Goal: Task Accomplishment & Management: Manage account settings

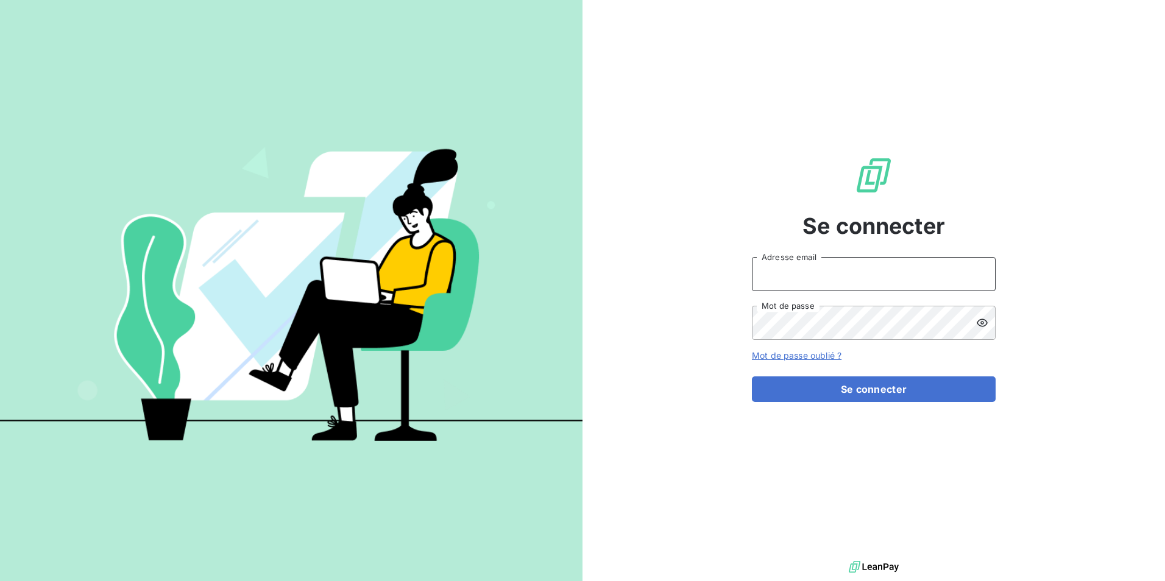
click at [864, 272] on input "Adresse email" at bounding box center [874, 274] width 244 height 34
type input "christopher@bpaexperts.com"
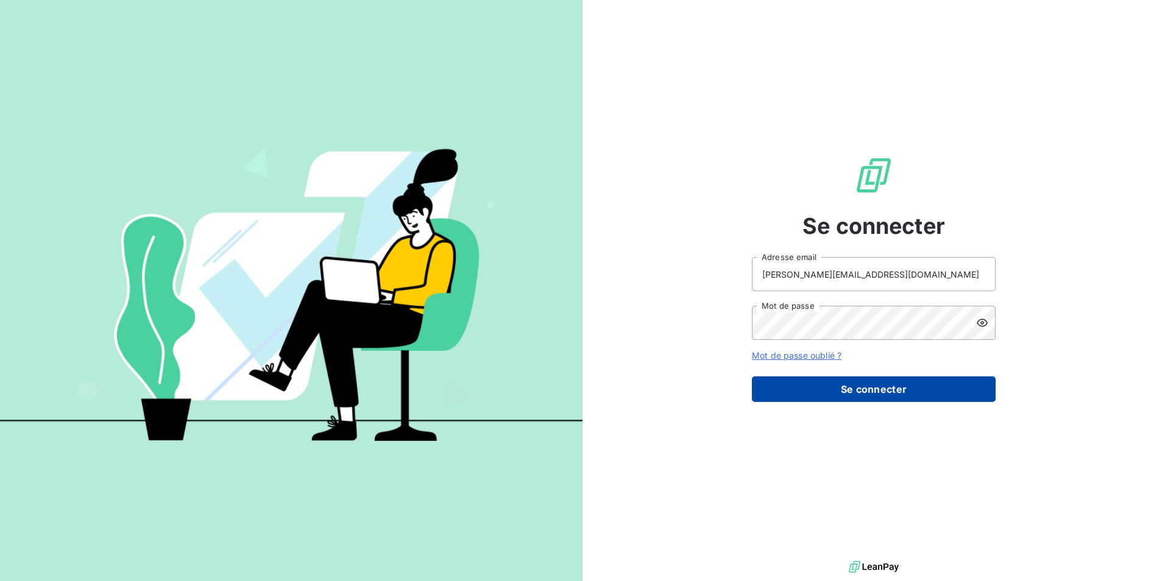
click at [835, 382] on button "Se connecter" at bounding box center [874, 389] width 244 height 26
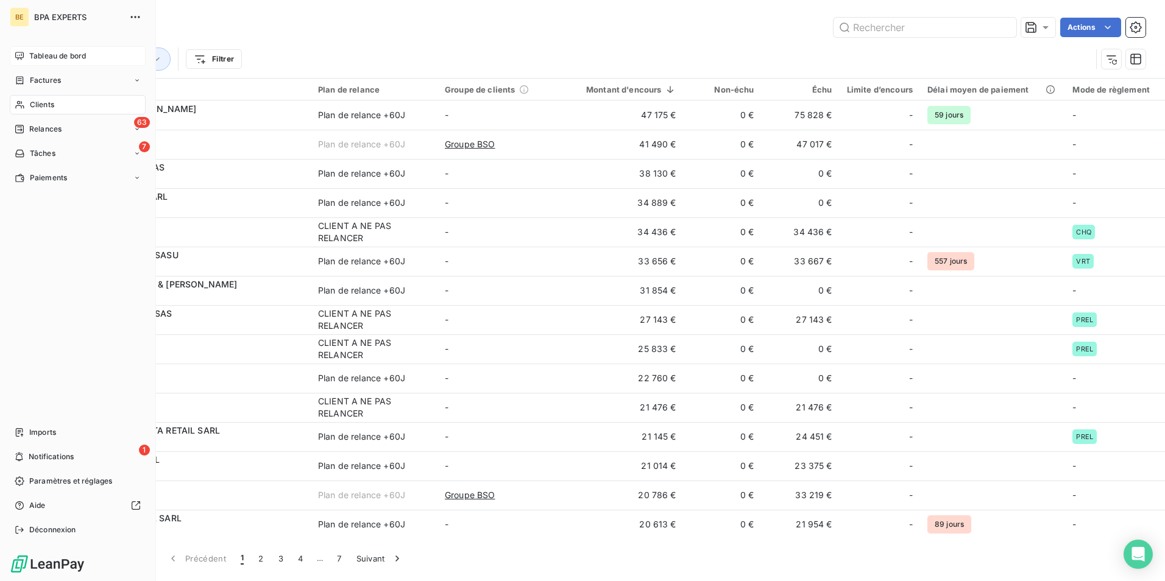
click at [22, 58] on icon at bounding box center [20, 56] width 10 height 10
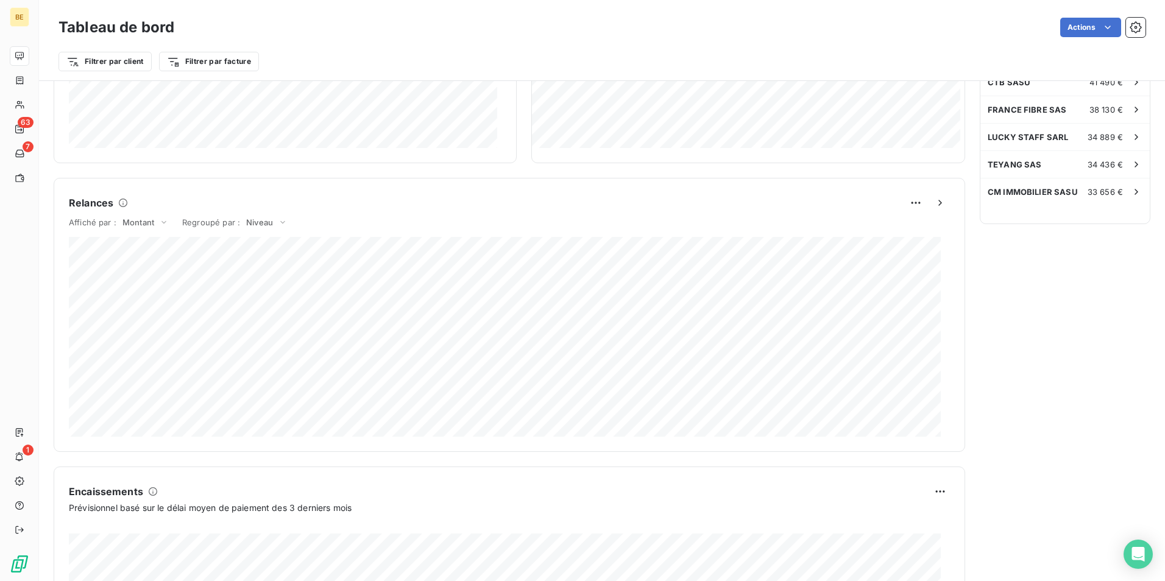
scroll to position [183, 0]
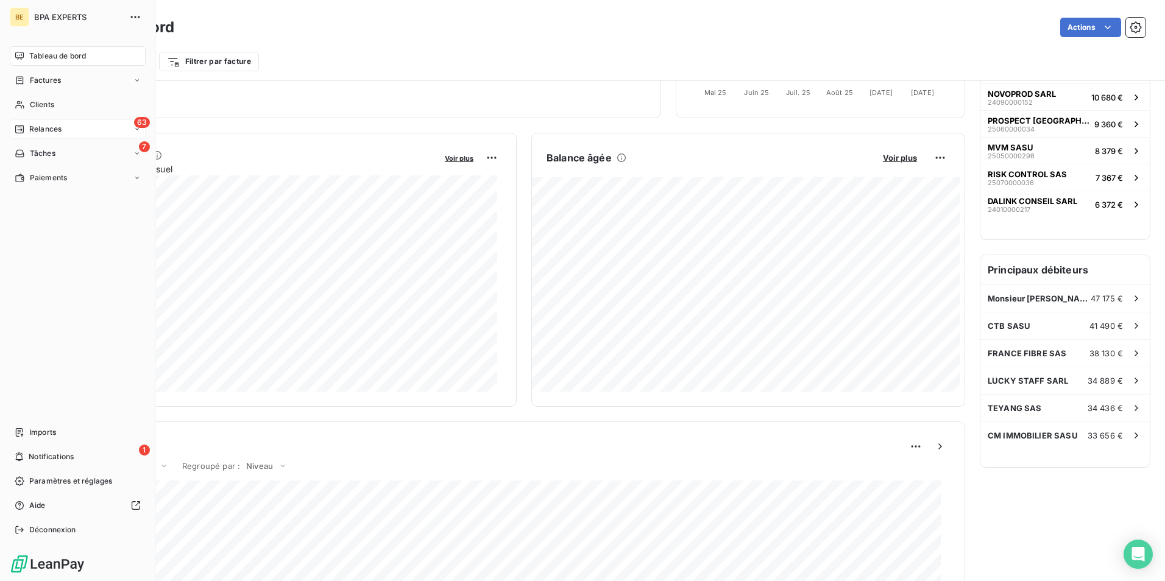
click at [39, 127] on span "Relances" at bounding box center [45, 129] width 32 height 11
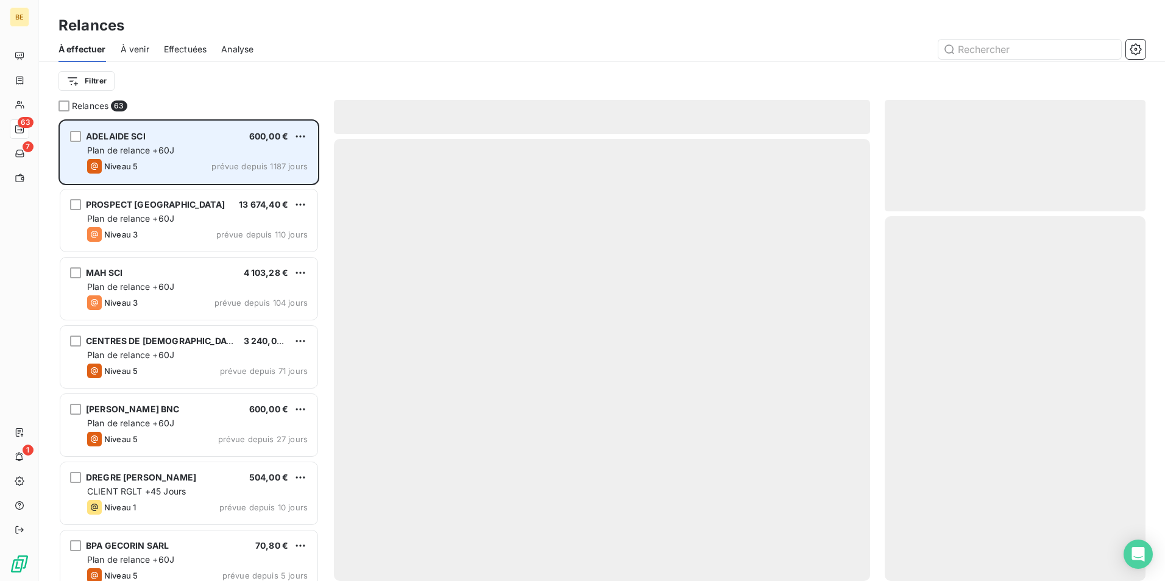
scroll to position [453, 252]
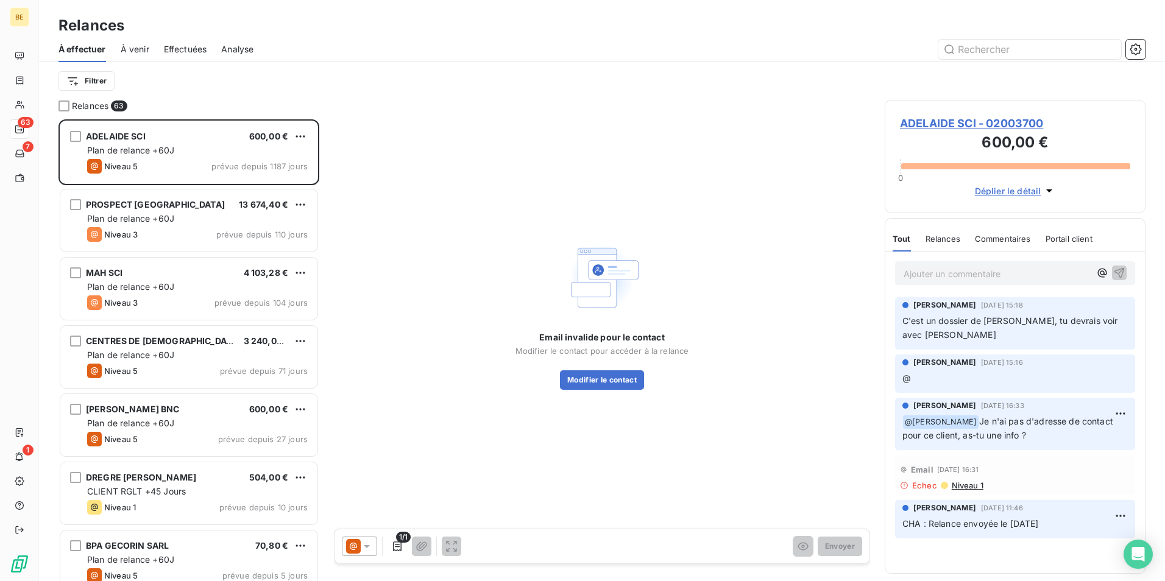
click at [187, 53] on span "Effectuées" at bounding box center [185, 49] width 43 height 12
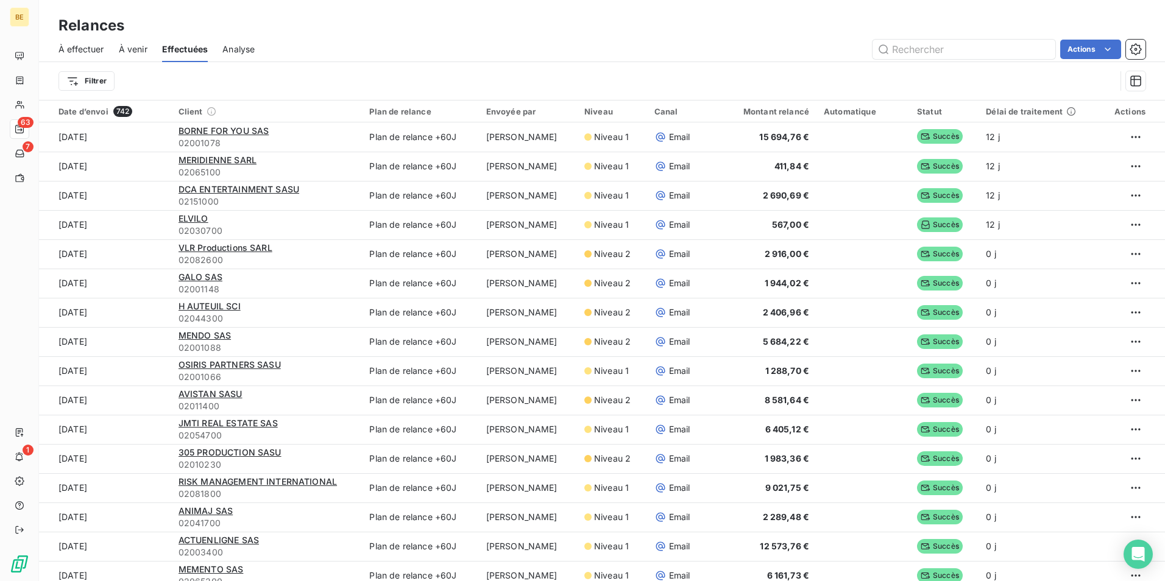
click at [242, 46] on span "Analyse" at bounding box center [238, 49] width 32 height 12
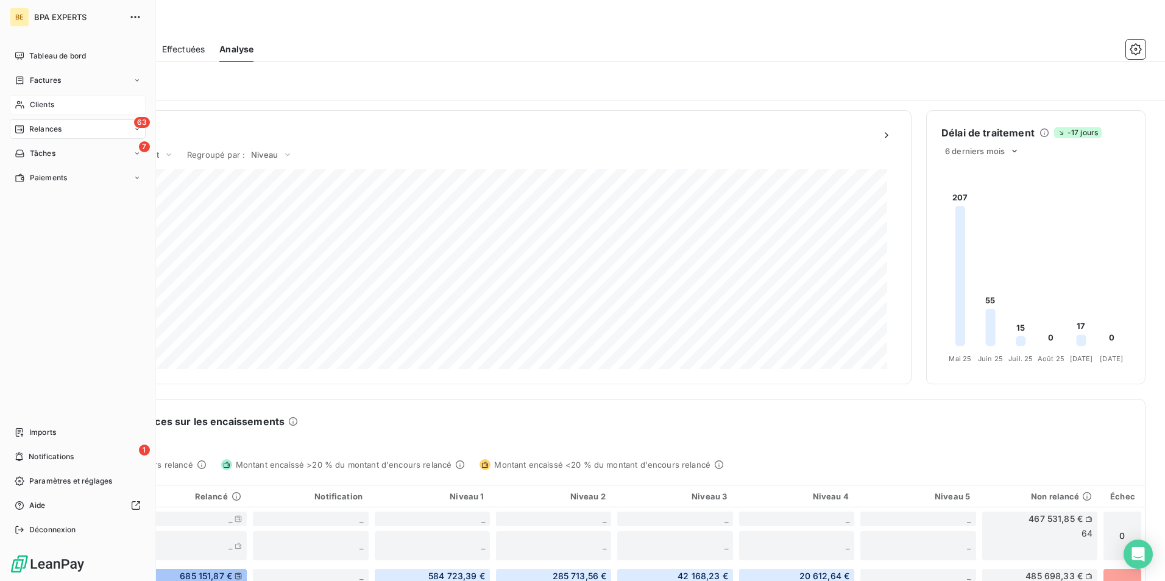
click at [33, 99] on span "Clients" at bounding box center [42, 104] width 24 height 11
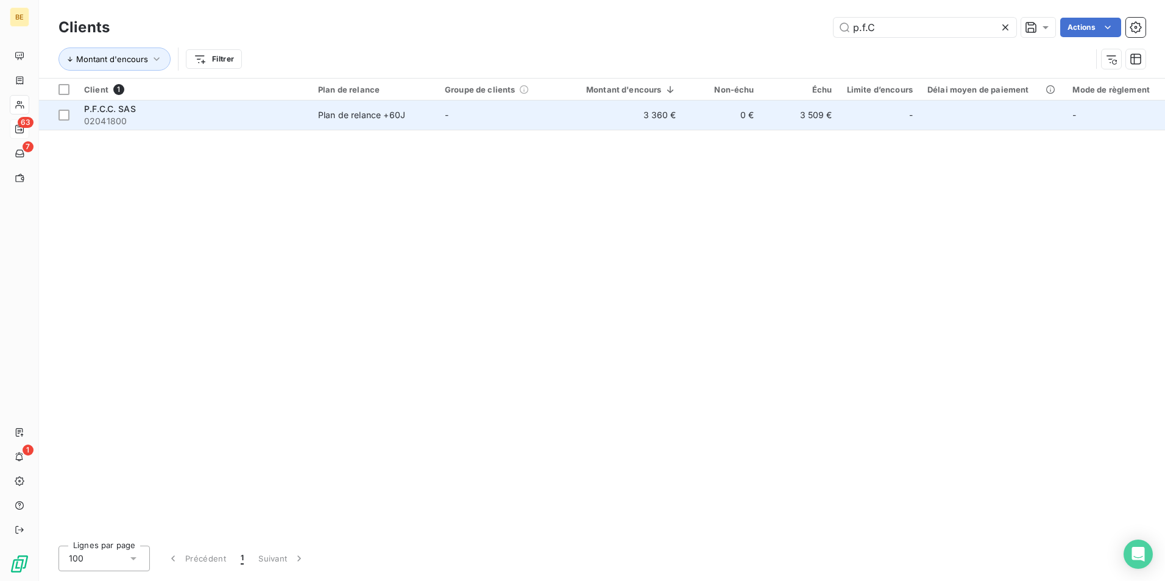
type input "p.f.C"
click at [121, 110] on span "P.F.C.C. SAS" at bounding box center [110, 109] width 52 height 10
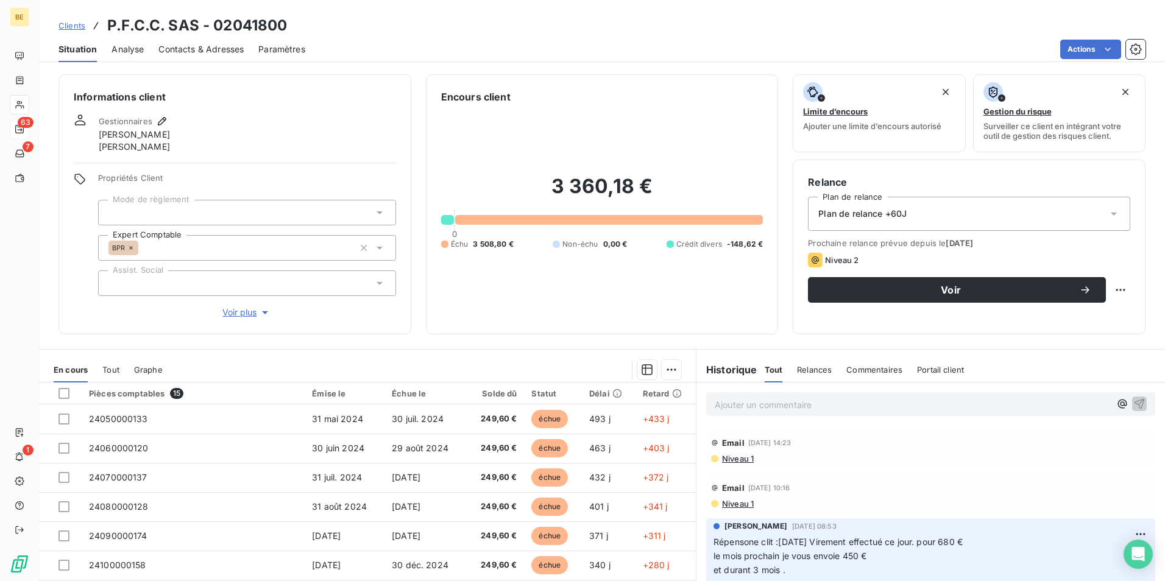
click at [846, 367] on span "Commentaires" at bounding box center [874, 370] width 56 height 10
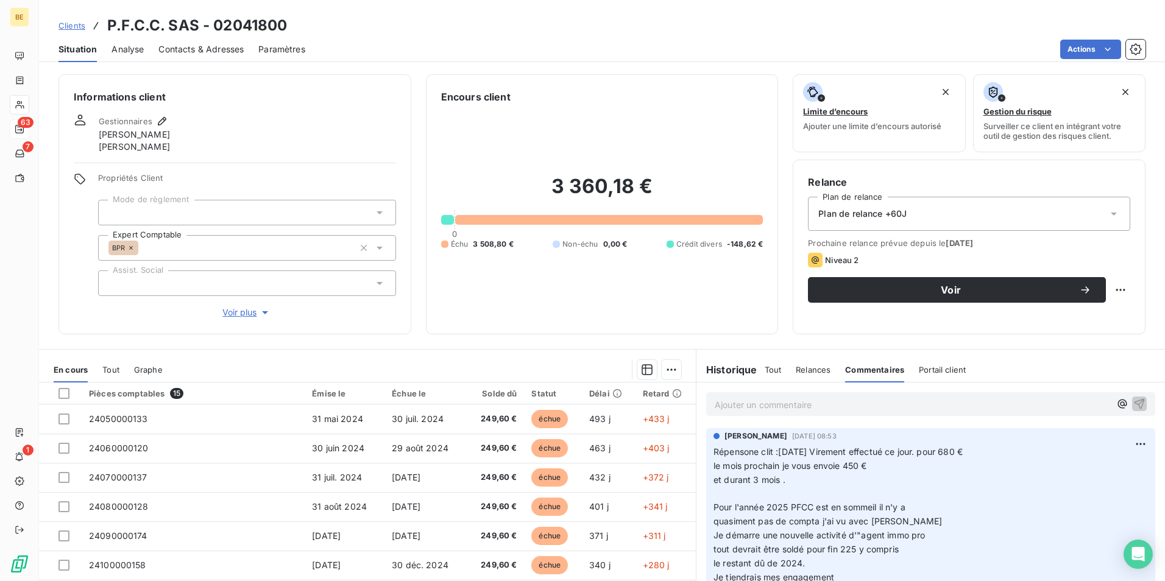
click at [775, 406] on p "Ajouter un commentaire ﻿" at bounding box center [911, 404] width 395 height 15
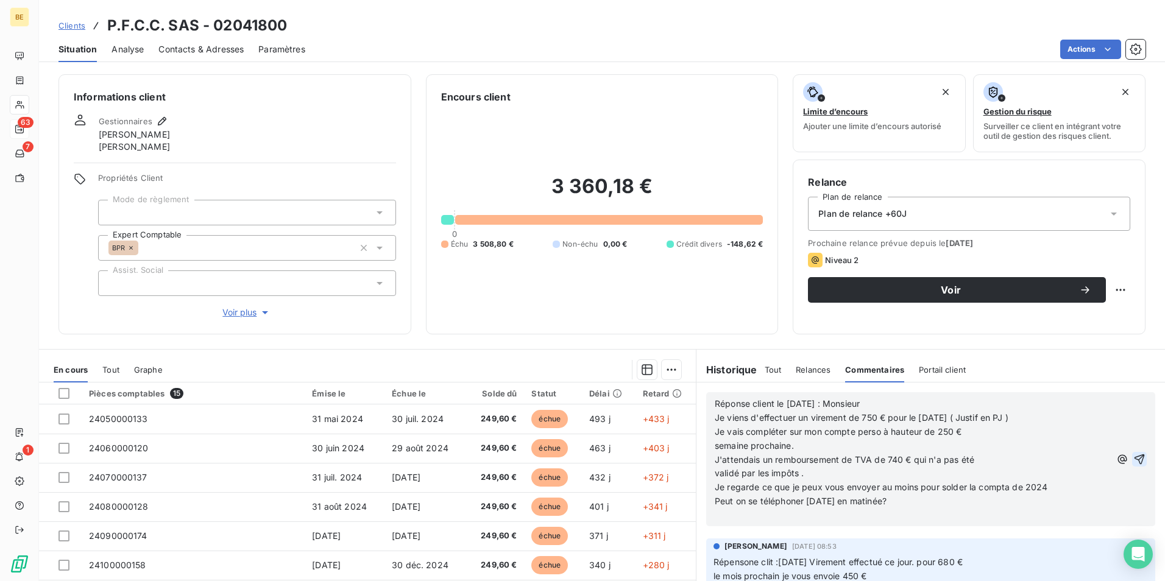
click at [1132, 458] on button "button" at bounding box center [1139, 459] width 15 height 15
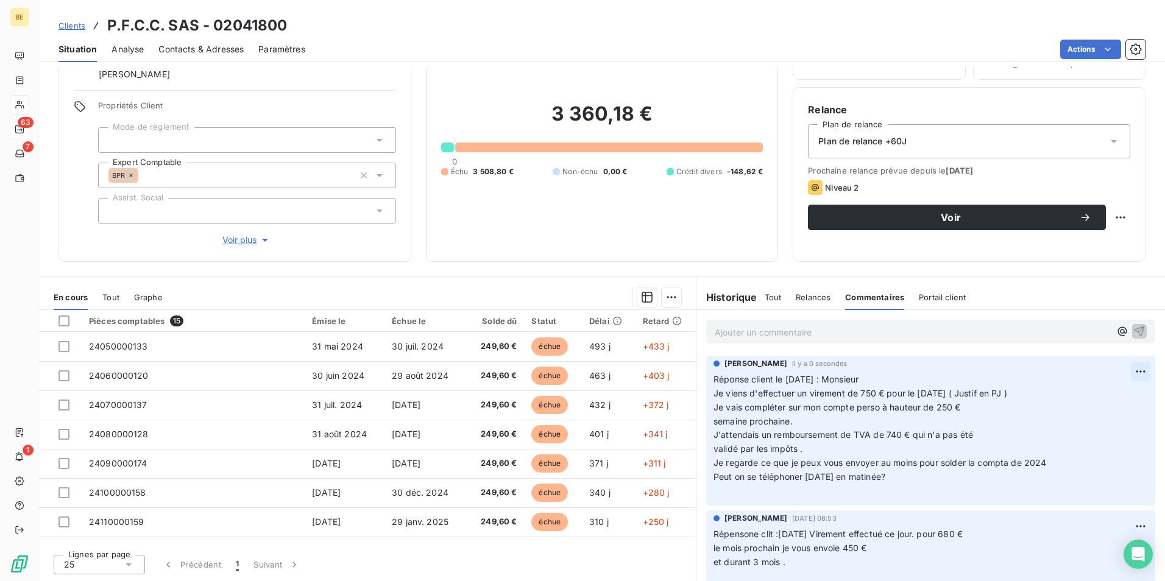
click at [1129, 372] on html "BE 63 7 1 Clients P.F.C.C. SAS - 02041800 Situation Analyse Contacts & Adresses…" at bounding box center [582, 290] width 1165 height 581
click at [398, 241] on html "BE 63 7 1 Clients P.F.C.C. SAS - 02041800 Situation Analyse Contacts & Adresses…" at bounding box center [582, 290] width 1165 height 581
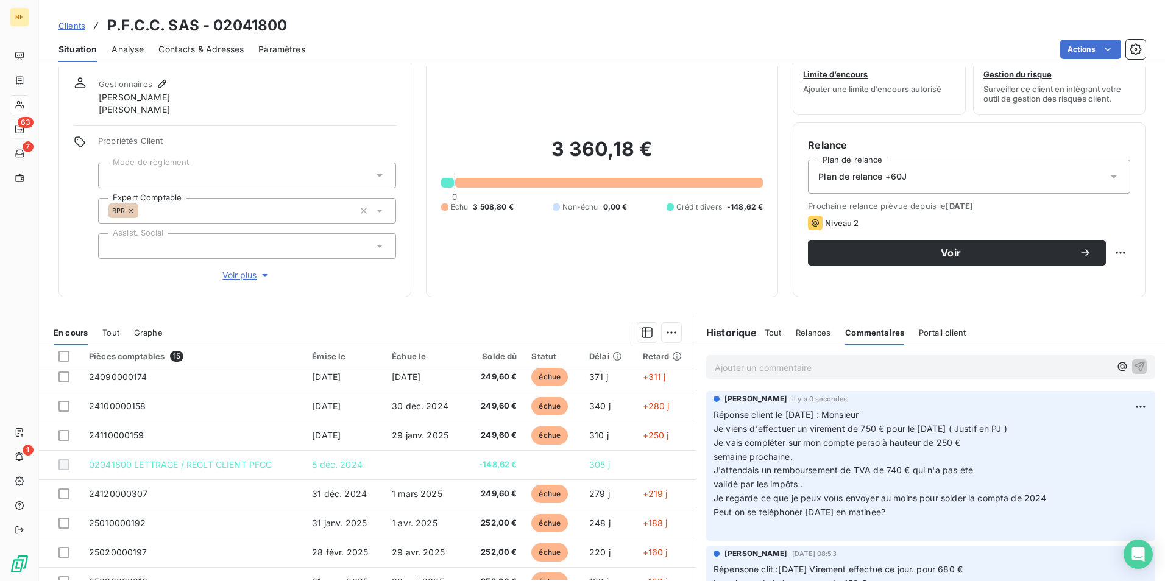
scroll to position [72, 0]
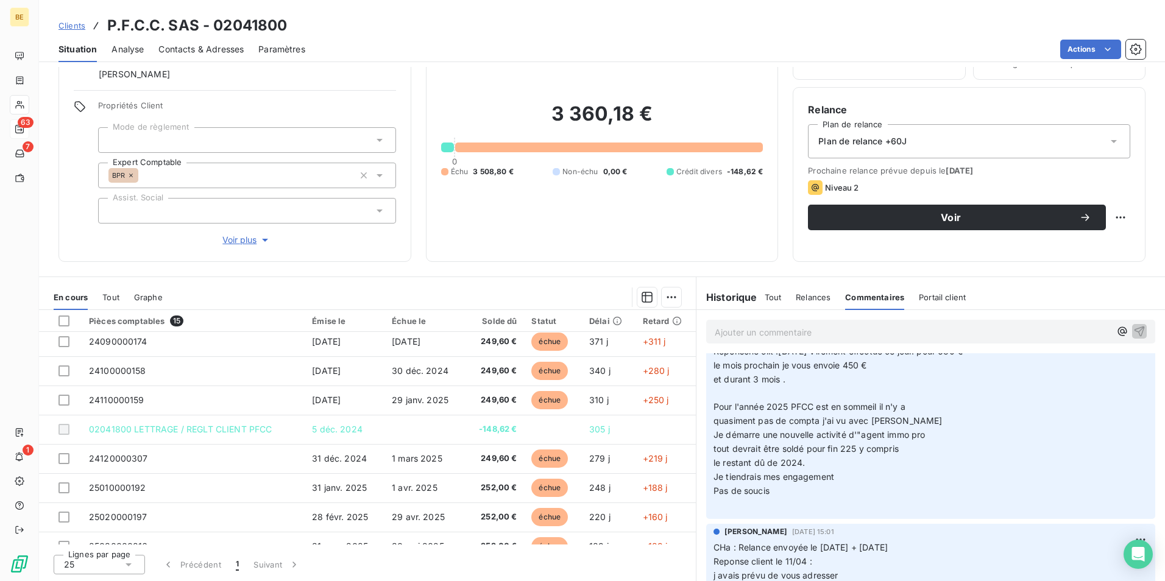
click at [769, 304] on div "Tout" at bounding box center [772, 297] width 17 height 26
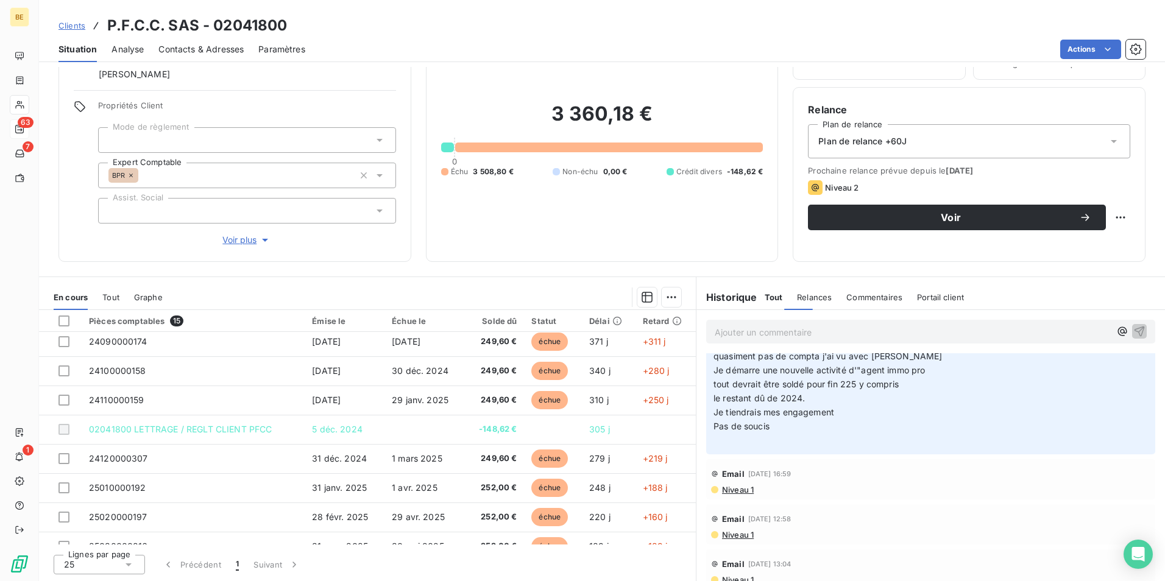
scroll to position [273, 0]
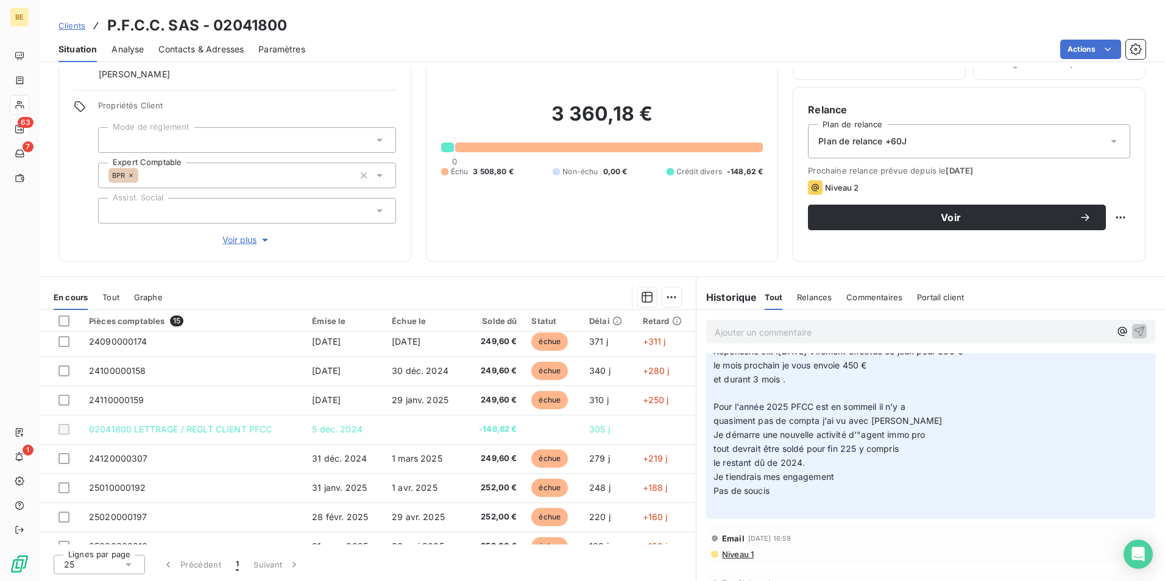
click at [238, 242] on span "Voir plus" at bounding box center [246, 240] width 49 height 12
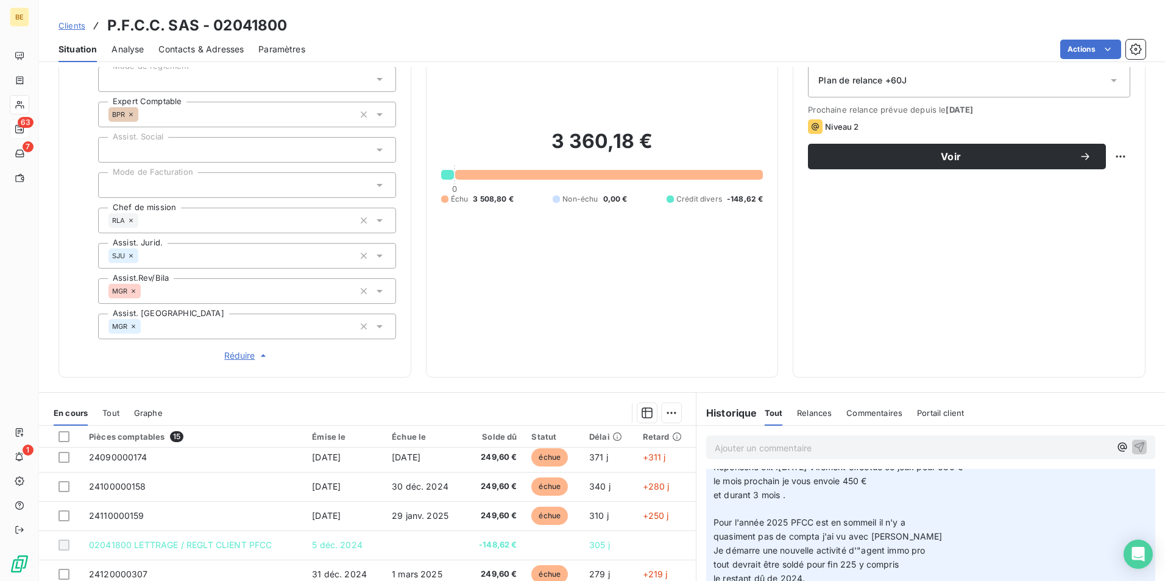
scroll to position [0, 0]
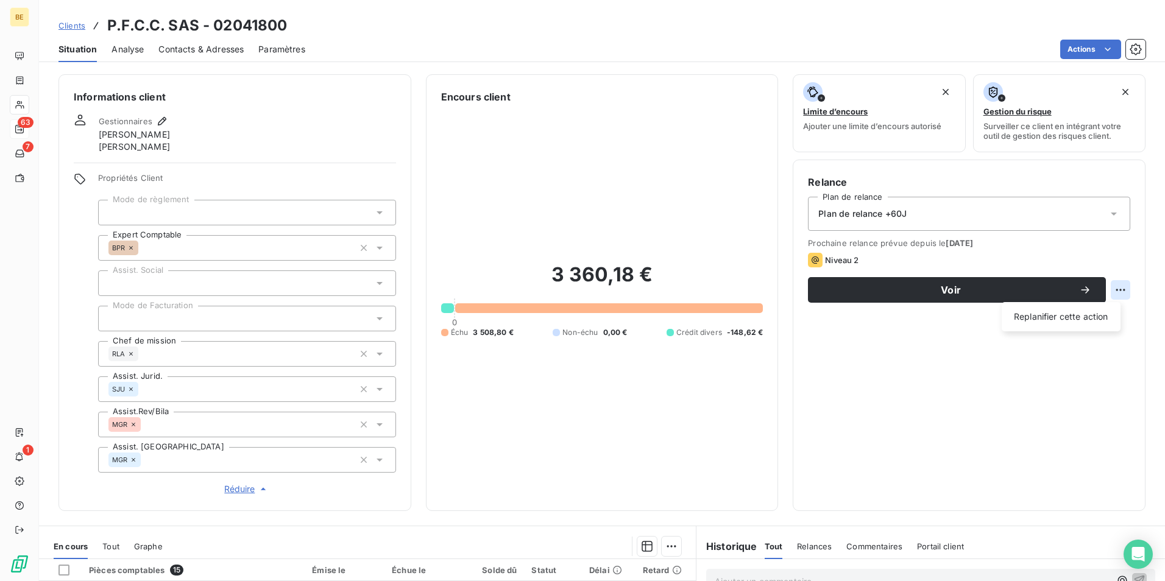
click at [1120, 291] on html "BE 63 7 1 Clients P.F.C.C. SAS - 02041800 Situation Analyse Contacts & Adresses…" at bounding box center [582, 290] width 1165 height 581
click at [1016, 386] on html "BE 63 7 1 Clients P.F.C.C. SAS - 02041800 Situation Analyse Contacts & Adresses…" at bounding box center [582, 290] width 1165 height 581
click at [977, 212] on div "Plan de relance +60J" at bounding box center [969, 214] width 322 height 34
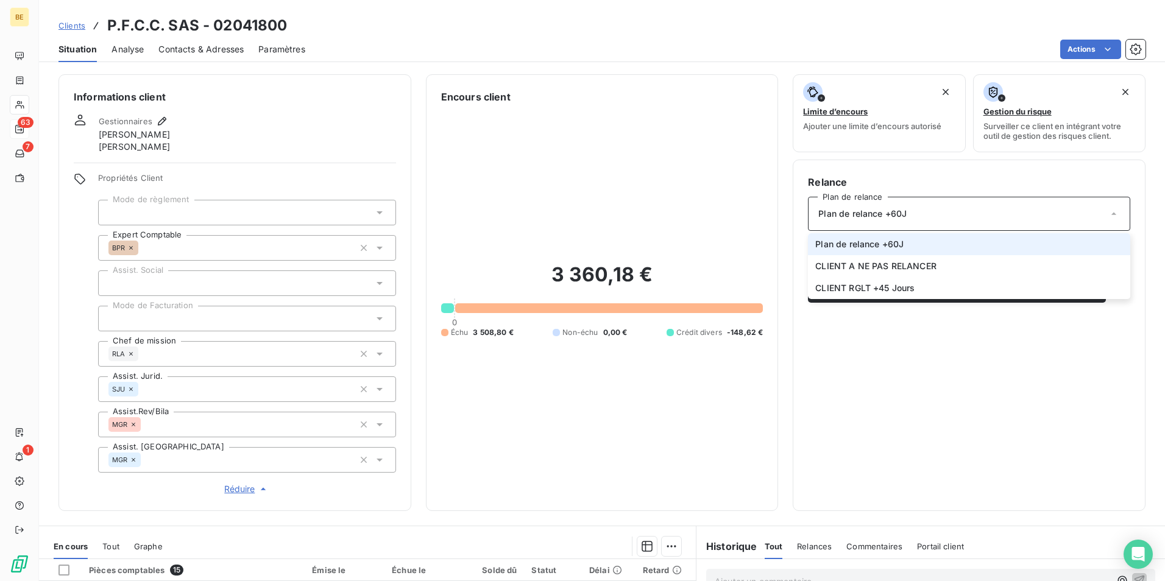
click at [977, 212] on div "Plan de relance +60J" at bounding box center [969, 214] width 322 height 34
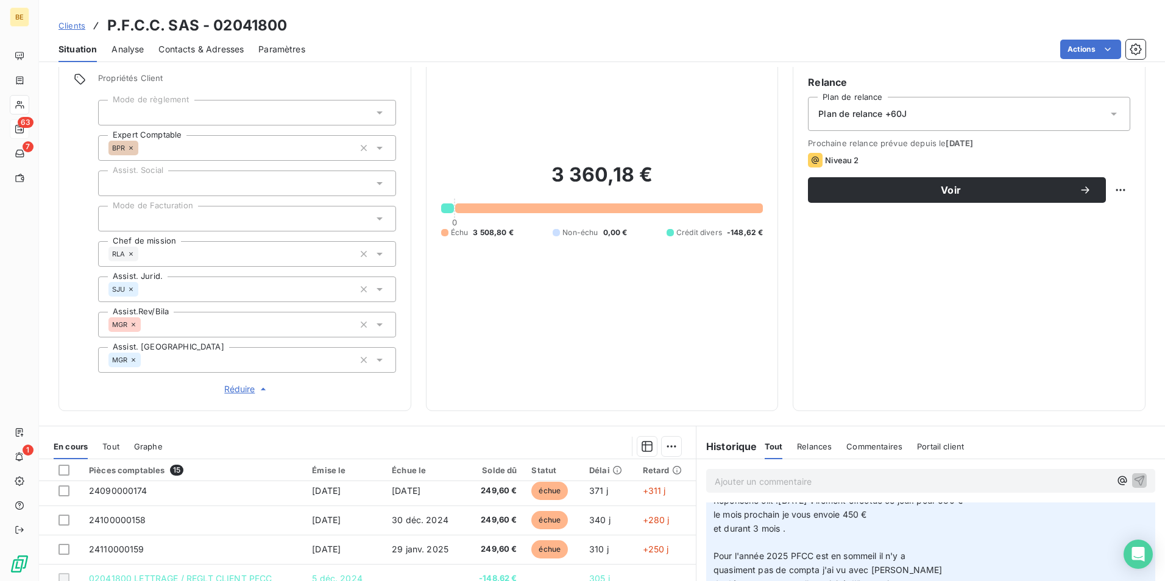
scroll to position [249, 0]
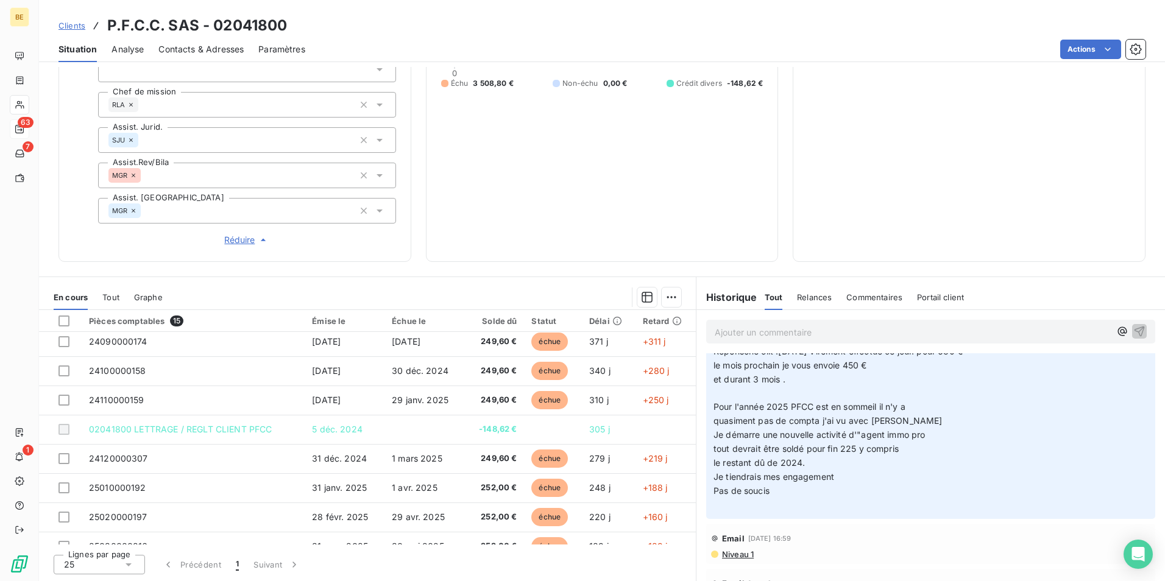
click at [108, 296] on span "Tout" at bounding box center [110, 297] width 17 height 10
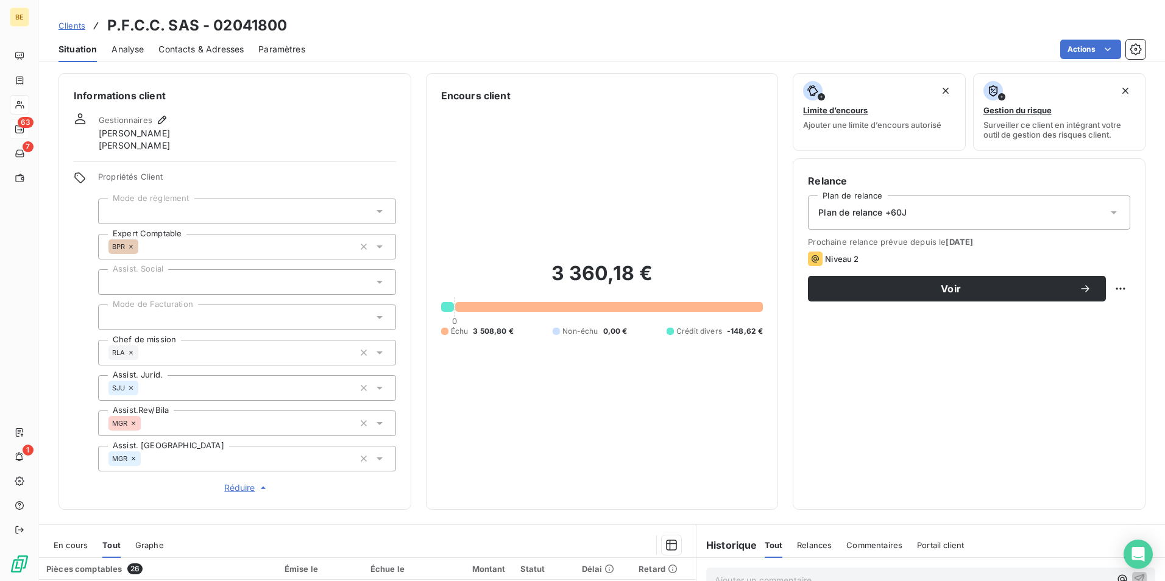
scroll to position [0, 0]
click at [214, 49] on span "Contacts & Adresses" at bounding box center [200, 49] width 85 height 12
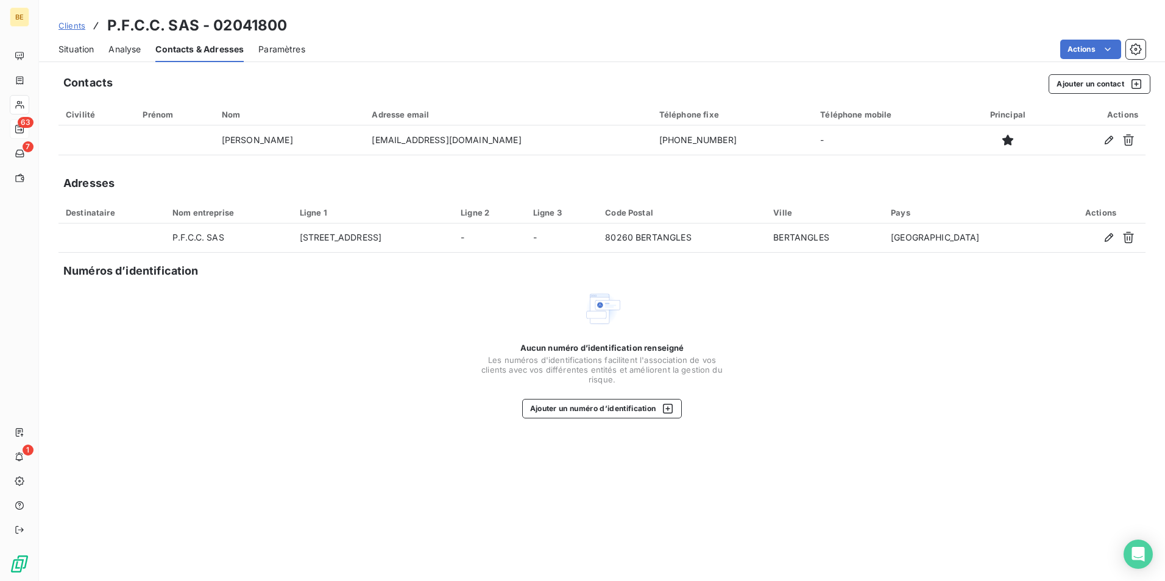
click at [132, 51] on span "Analyse" at bounding box center [124, 49] width 32 height 12
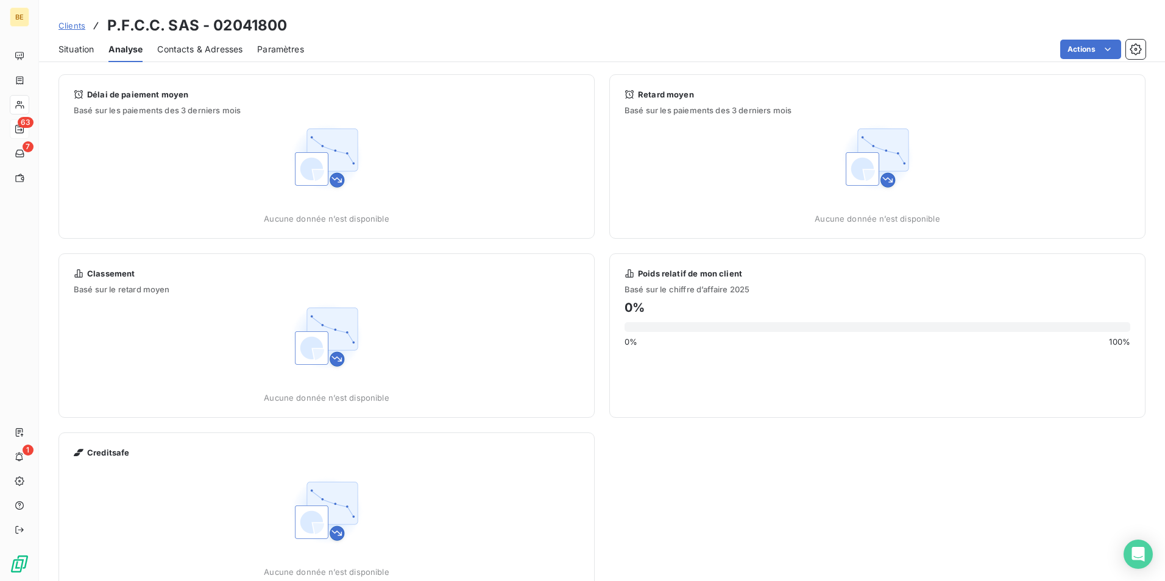
click at [275, 49] on span "Paramètres" at bounding box center [280, 49] width 47 height 12
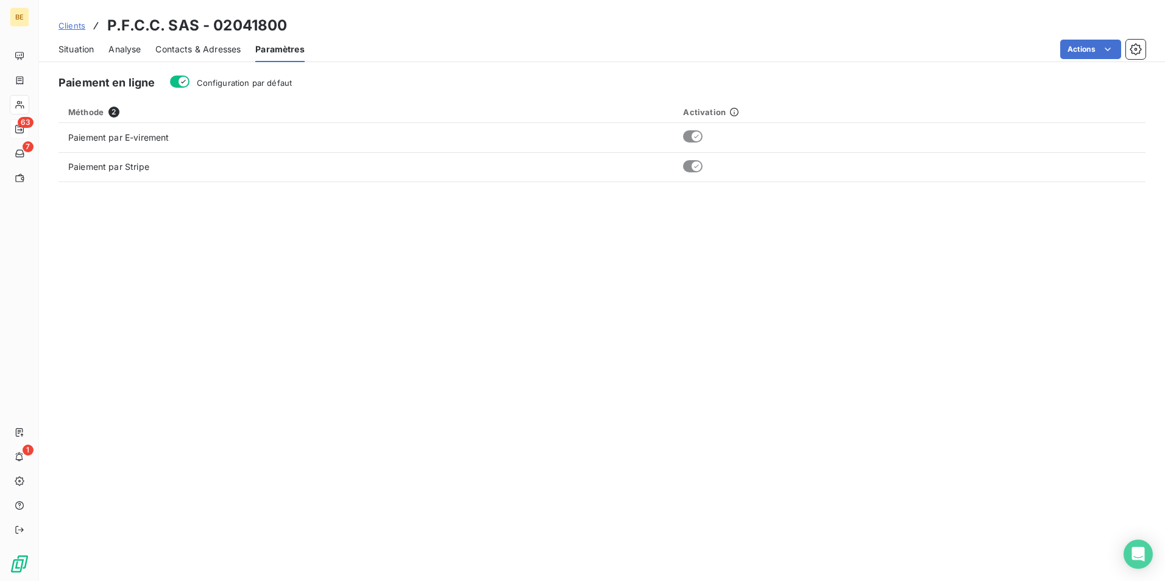
click at [80, 47] on span "Situation" at bounding box center [75, 49] width 35 height 12
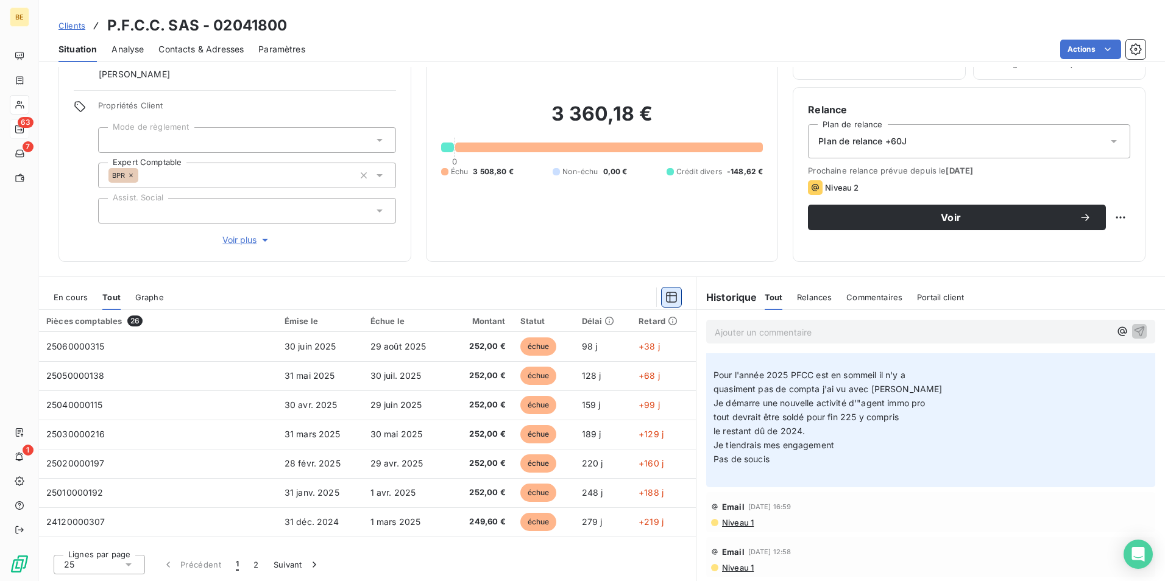
click at [669, 300] on icon "button" at bounding box center [671, 297] width 12 height 12
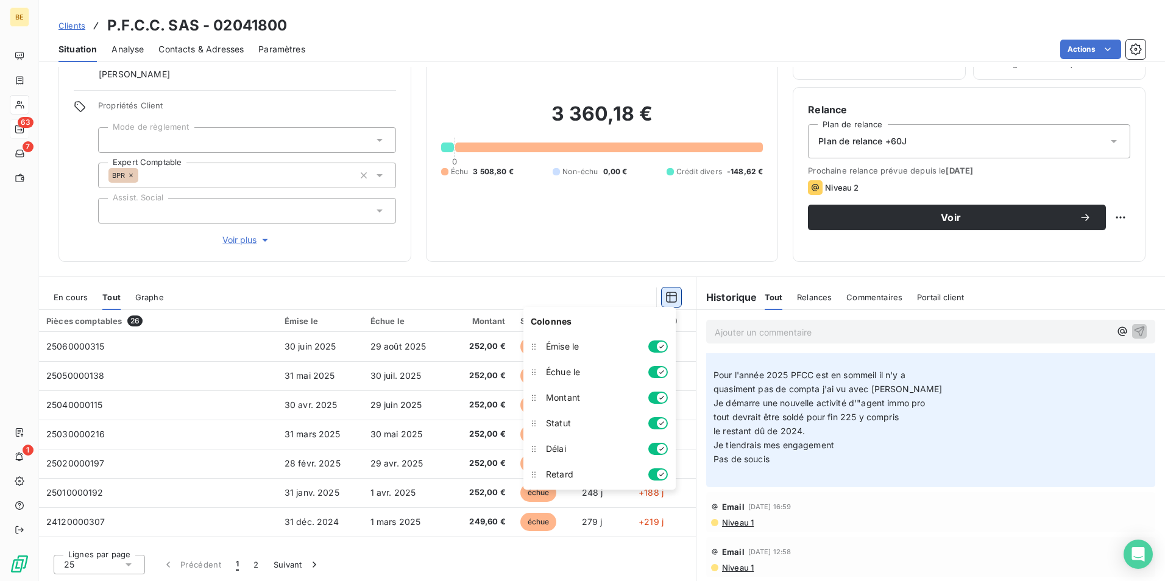
click at [669, 300] on icon "button" at bounding box center [671, 297] width 12 height 12
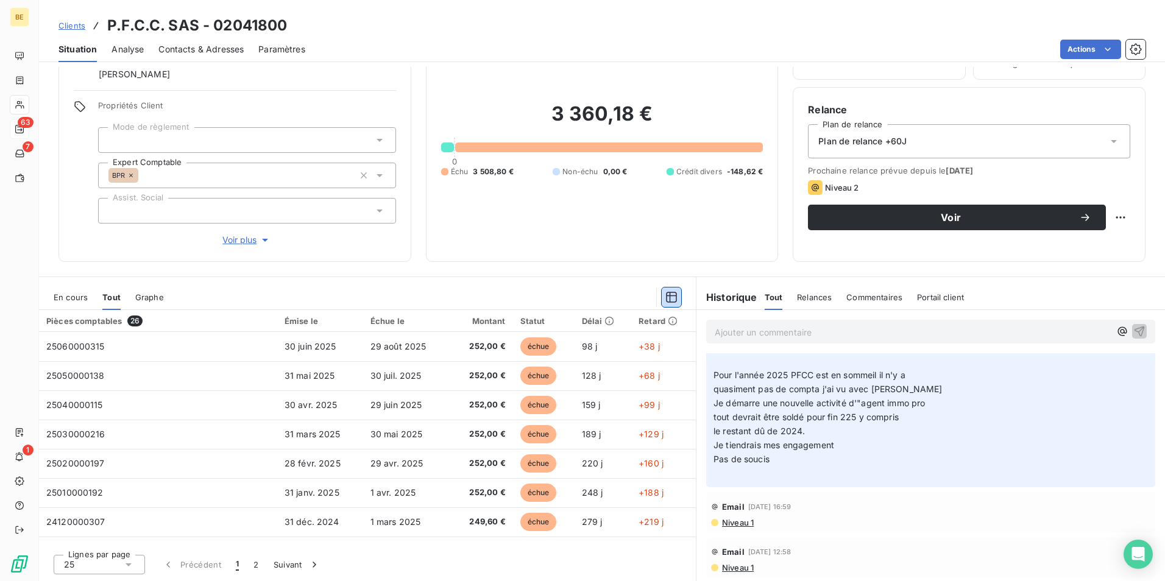
click at [809, 302] on div "Relances" at bounding box center [814, 297] width 35 height 26
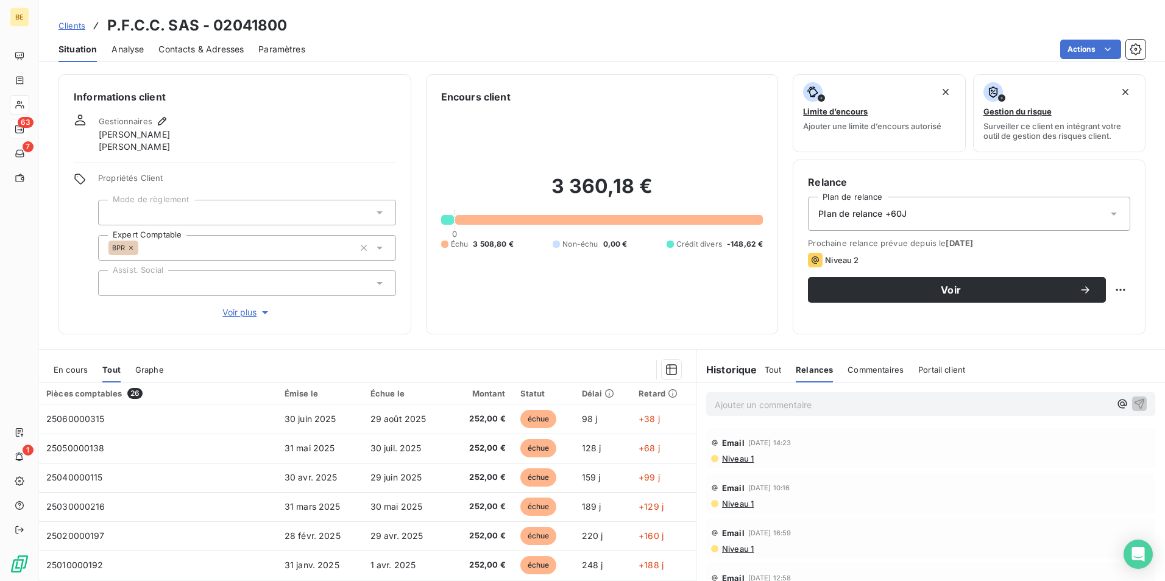
click at [847, 368] on span "Commentaires" at bounding box center [875, 370] width 56 height 10
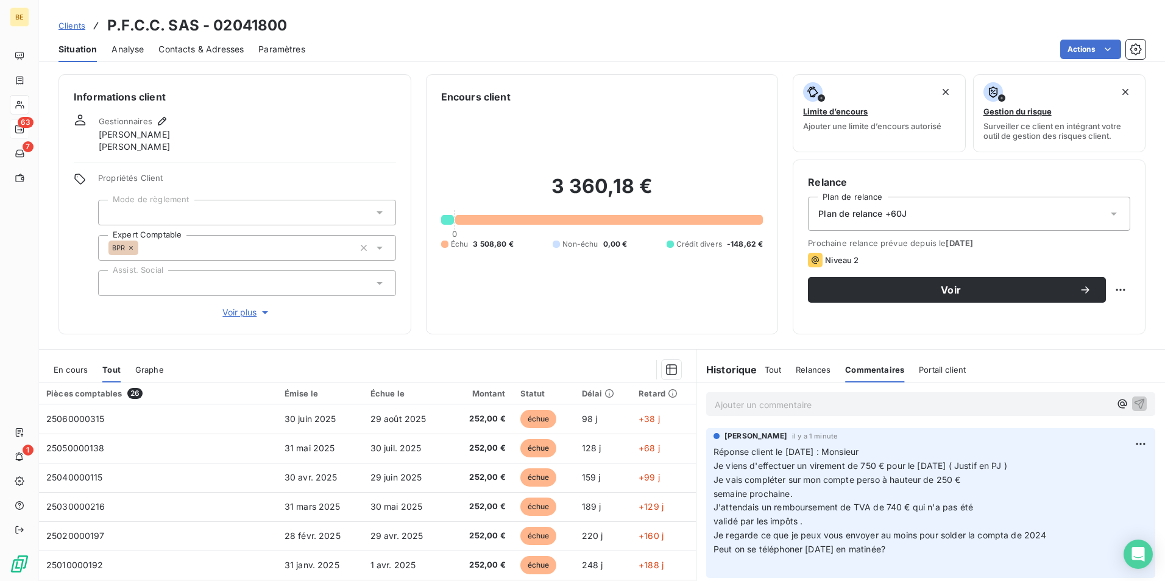
click at [850, 406] on p "Ajouter un commentaire ﻿" at bounding box center [911, 404] width 395 height 15
click at [1124, 440] on html "BE 63 7 1 Clients P.F.C.C. SAS - 02041800 Situation Analyse Contacts & Adresses…" at bounding box center [582, 290] width 1165 height 581
click at [911, 420] on html "BE 63 7 1 Clients P.F.C.C. SAS - 02041800 Situation Analyse Contacts & Adresses…" at bounding box center [582, 290] width 1165 height 581
click at [920, 414] on div "Ajouter un commentaire ﻿" at bounding box center [930, 404] width 449 height 24
click at [945, 407] on p "Ajouter un commentaire ﻿" at bounding box center [911, 404] width 395 height 15
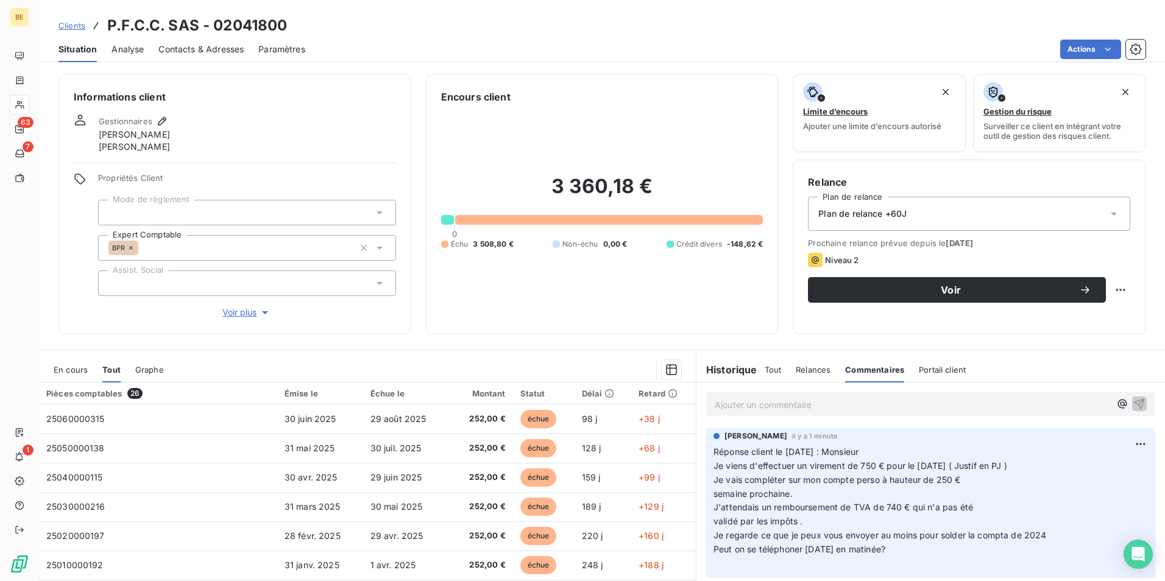
click at [608, 250] on div "Échu 3 508,80 € Non-échu 0,00 € Crédit divers -148,62 €" at bounding box center [602, 244] width 322 height 11
click at [241, 314] on span "Voir plus" at bounding box center [246, 312] width 49 height 12
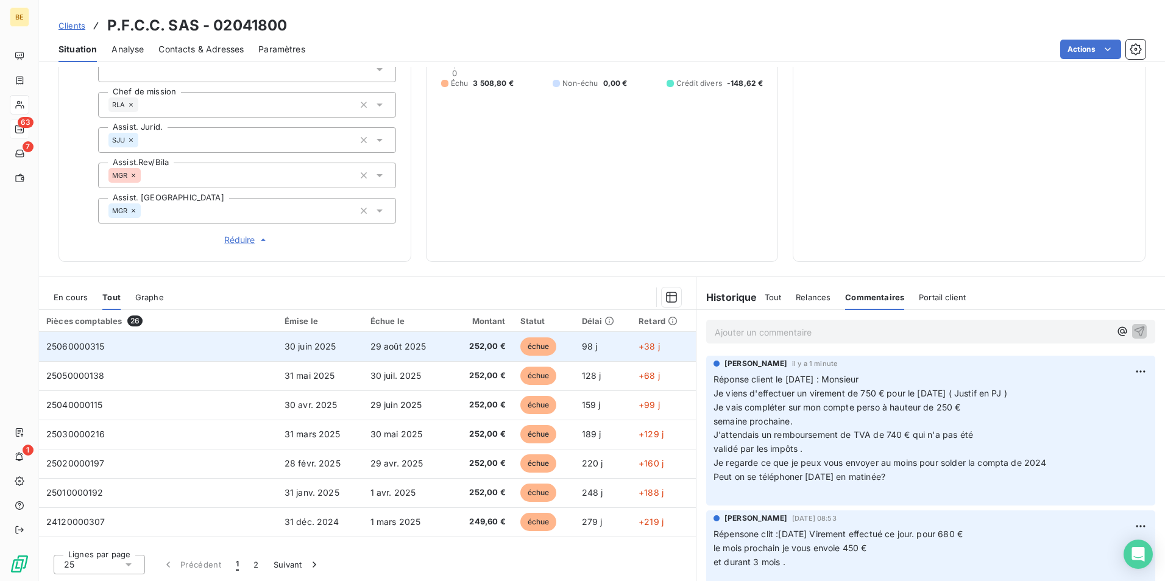
click at [348, 350] on td "30 juin 2025" at bounding box center [320, 346] width 86 height 29
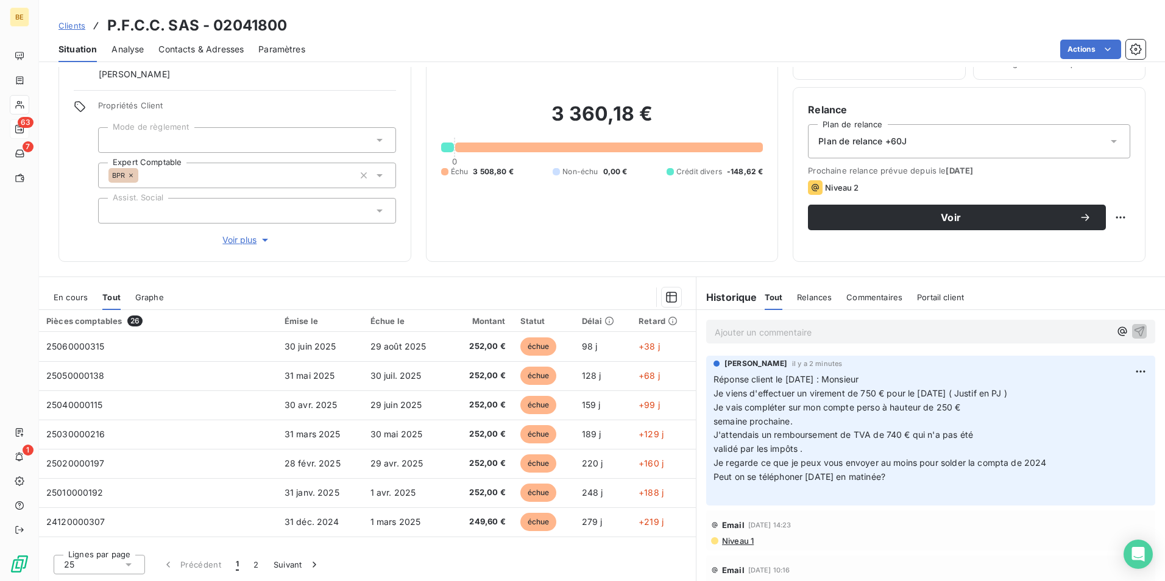
click at [83, 293] on span "En cours" at bounding box center [71, 297] width 34 height 10
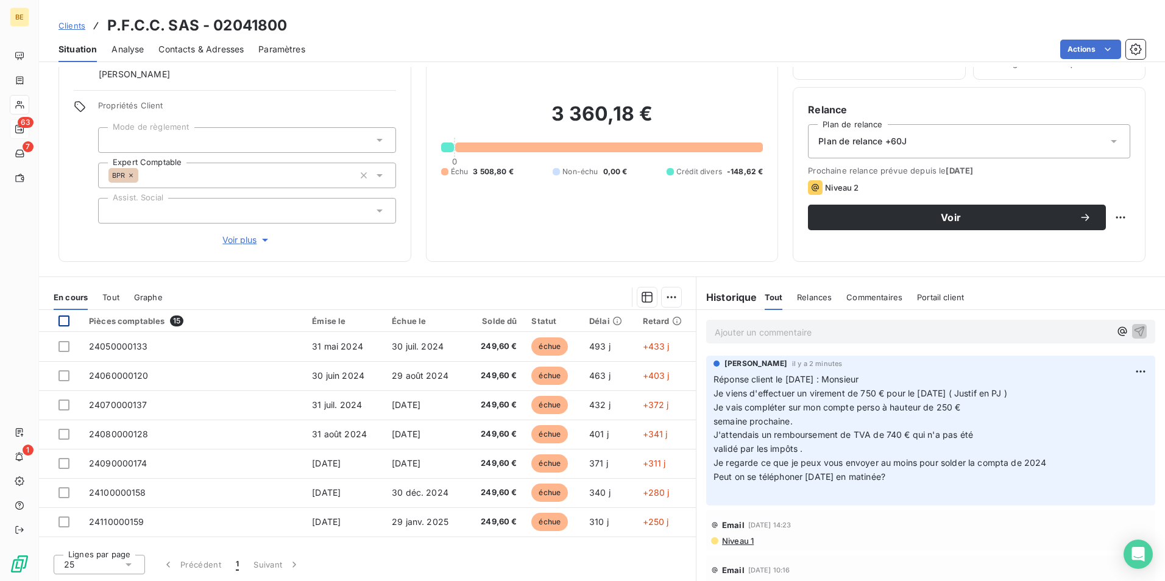
click at [65, 321] on div at bounding box center [63, 321] width 11 height 11
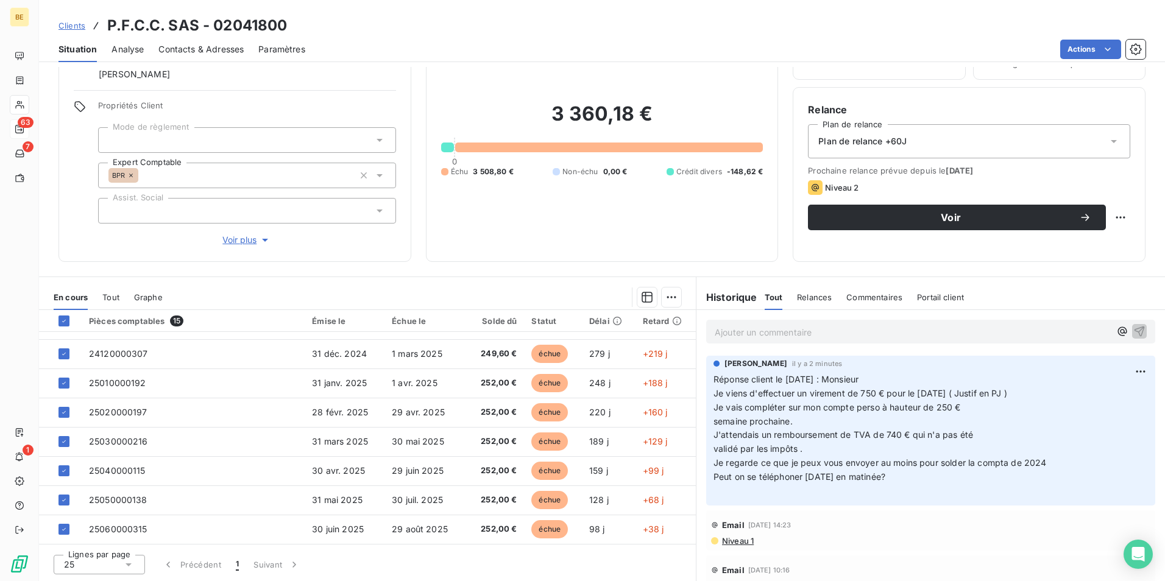
scroll to position [74, 0]
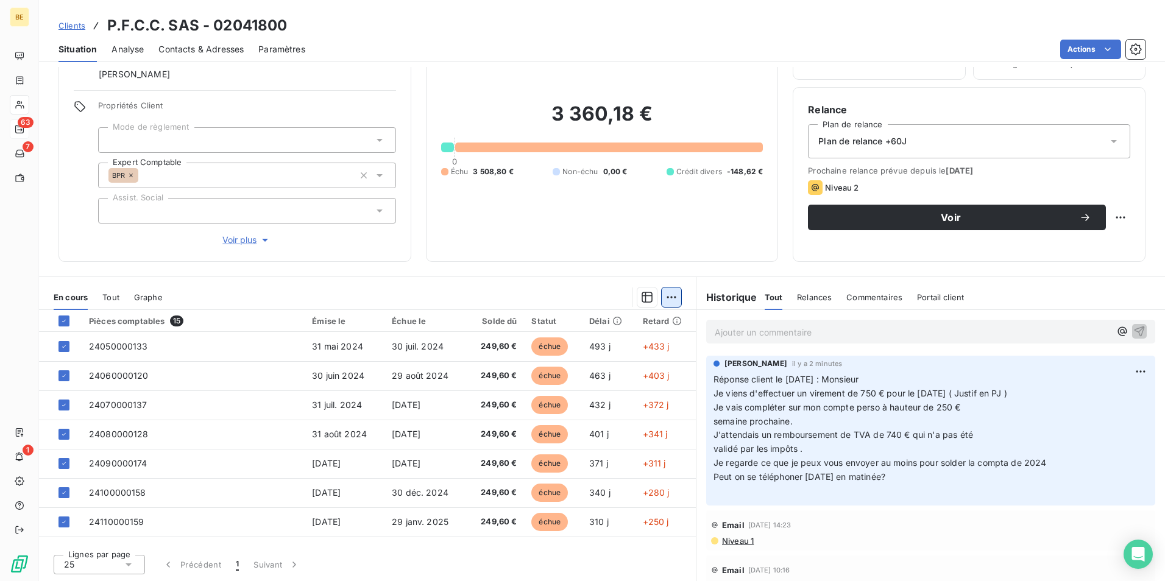
click at [668, 295] on html "BE 63 7 1 Clients P.F.C.C. SAS - 02041800 Situation Analyse Contacts & Adresses…" at bounding box center [582, 290] width 1165 height 581
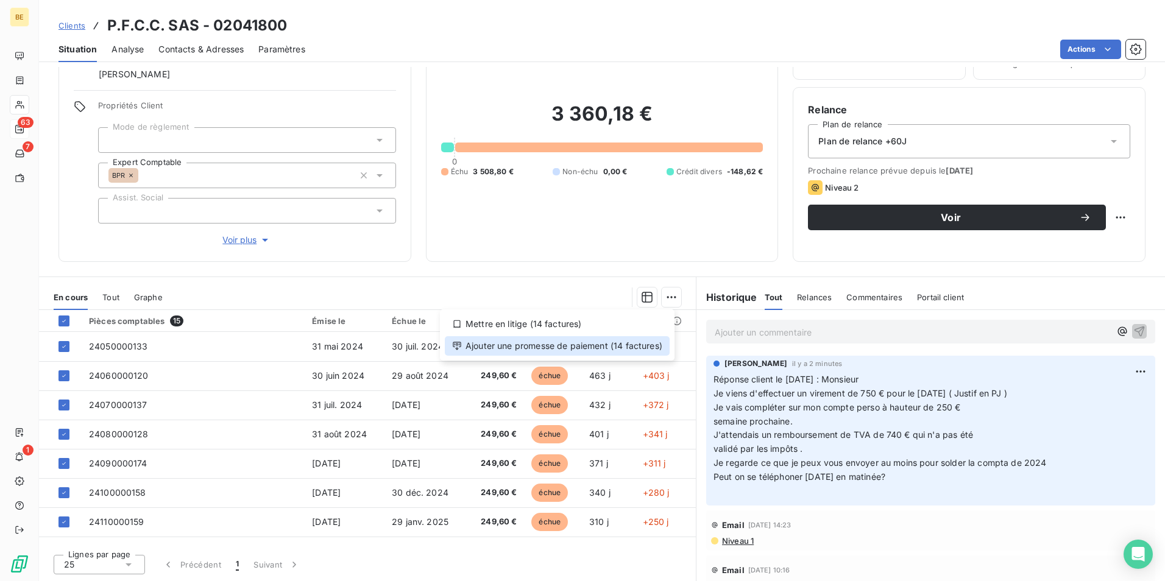
click at [636, 340] on div "Ajouter une promesse de paiement (14 factures)" at bounding box center [557, 345] width 225 height 19
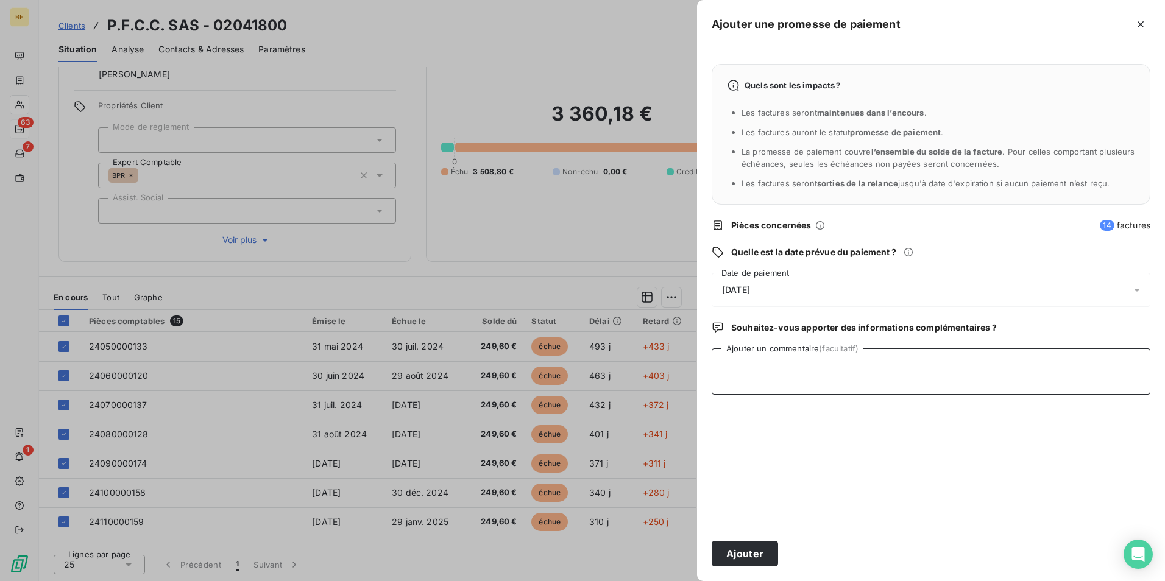
click at [772, 363] on textarea "Ajouter un commentaire (facultatif)" at bounding box center [930, 371] width 439 height 46
click at [1143, 294] on div at bounding box center [1139, 290] width 19 height 34
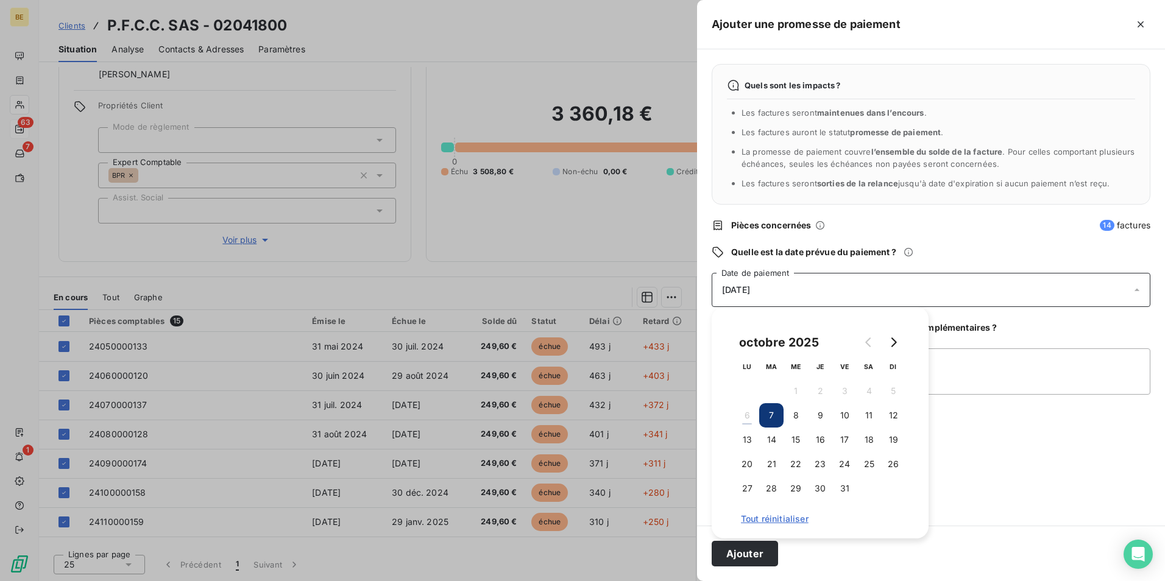
click at [1143, 294] on div at bounding box center [1139, 290] width 19 height 34
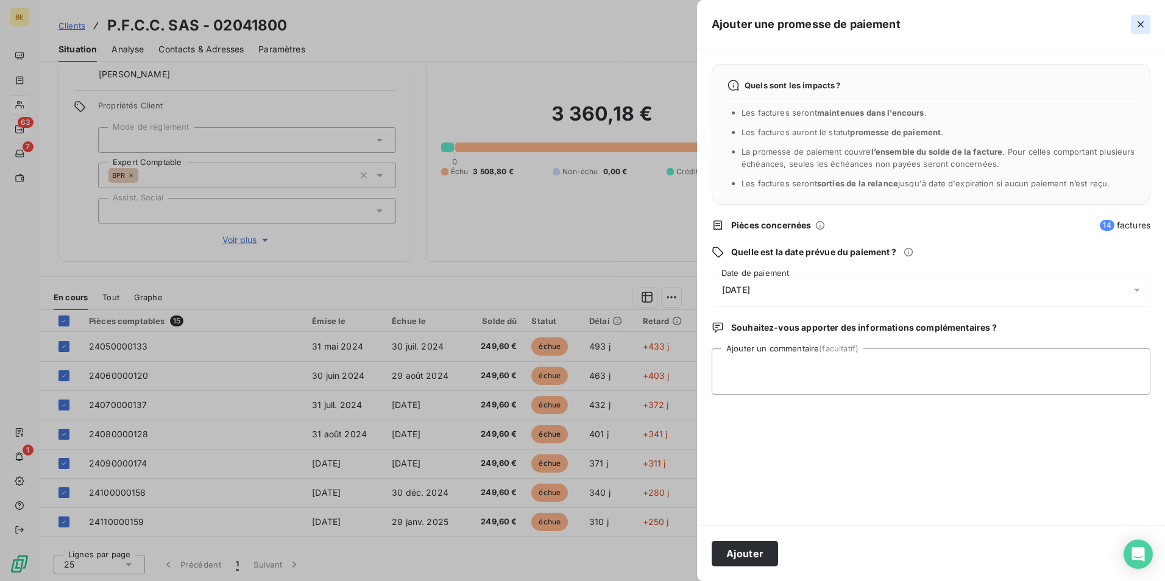
click at [1137, 24] on icon "button" at bounding box center [1140, 24] width 12 height 12
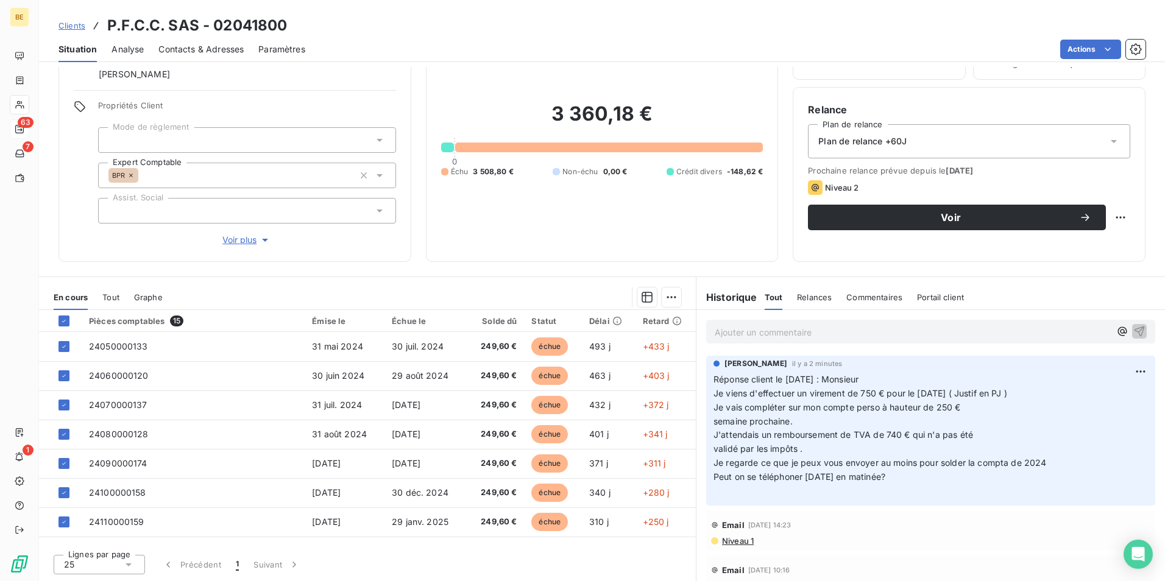
click at [71, 319] on div at bounding box center [66, 321] width 16 height 11
click at [65, 319] on icon at bounding box center [63, 320] width 7 height 7
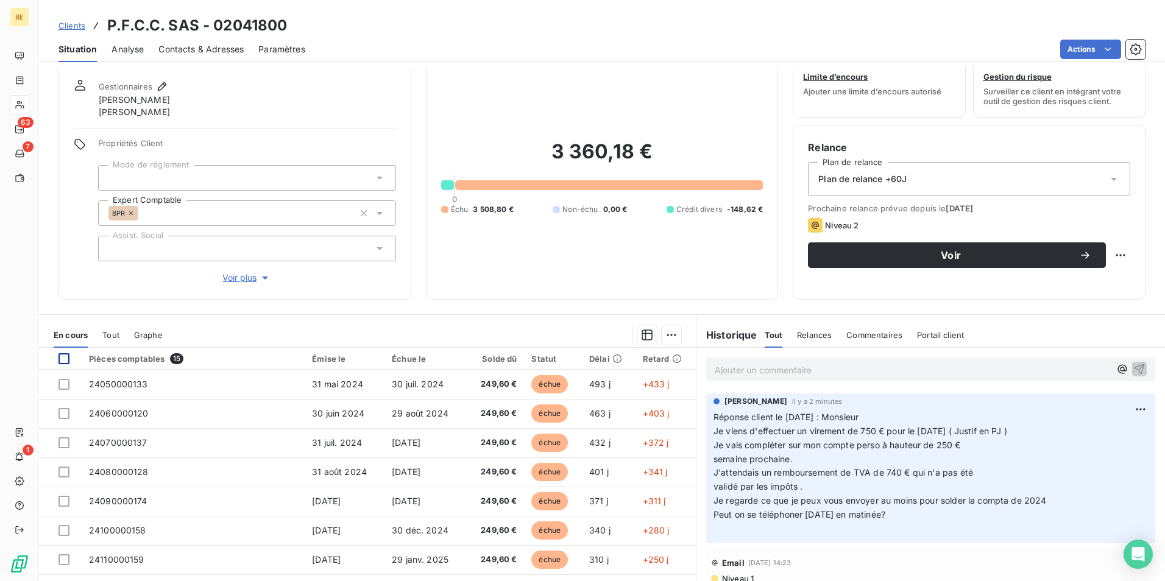
scroll to position [0, 0]
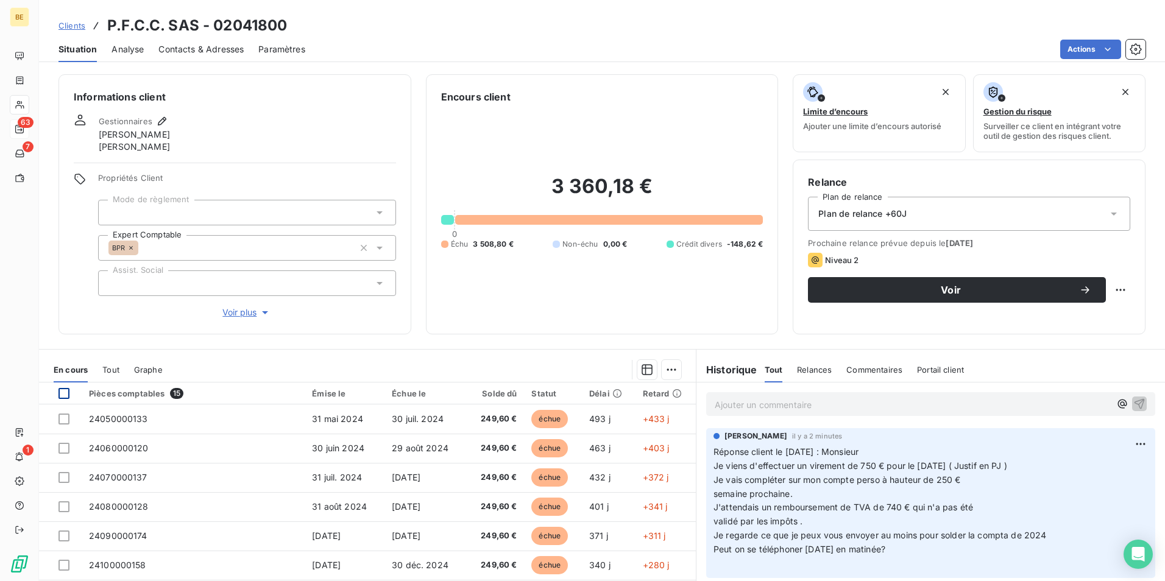
click at [68, 28] on span "Clients" at bounding box center [71, 26] width 27 height 10
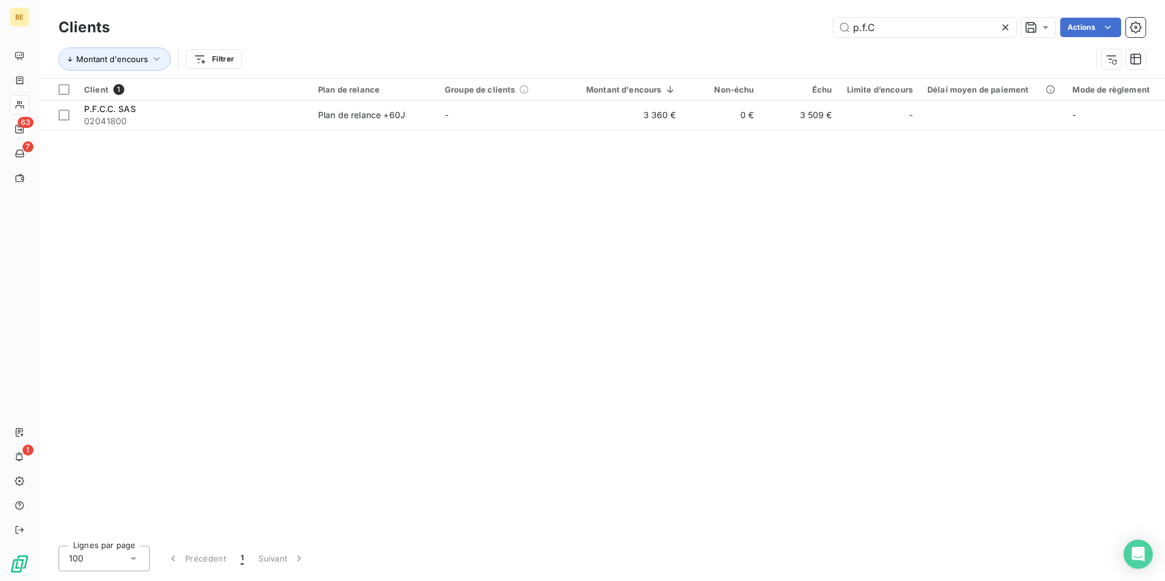
drag, startPoint x: 902, startPoint y: 28, endPoint x: 792, endPoint y: 32, distance: 109.7
click at [792, 32] on div "p.f.C Actions" at bounding box center [634, 27] width 1021 height 19
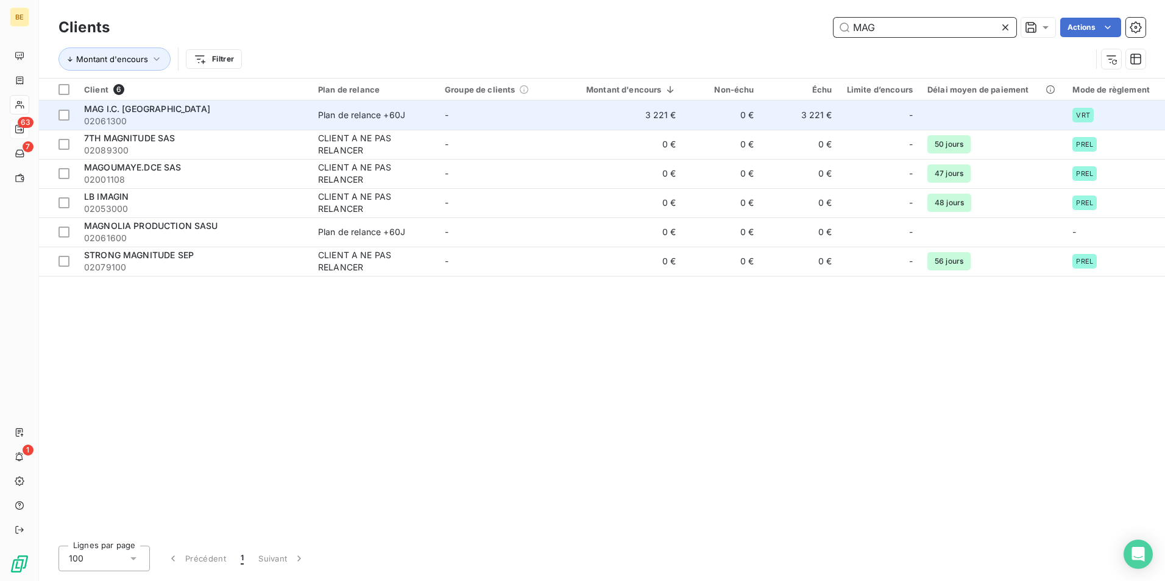
type input "MAG"
click at [115, 113] on span "MAG I.C. SASU" at bounding box center [147, 109] width 126 height 10
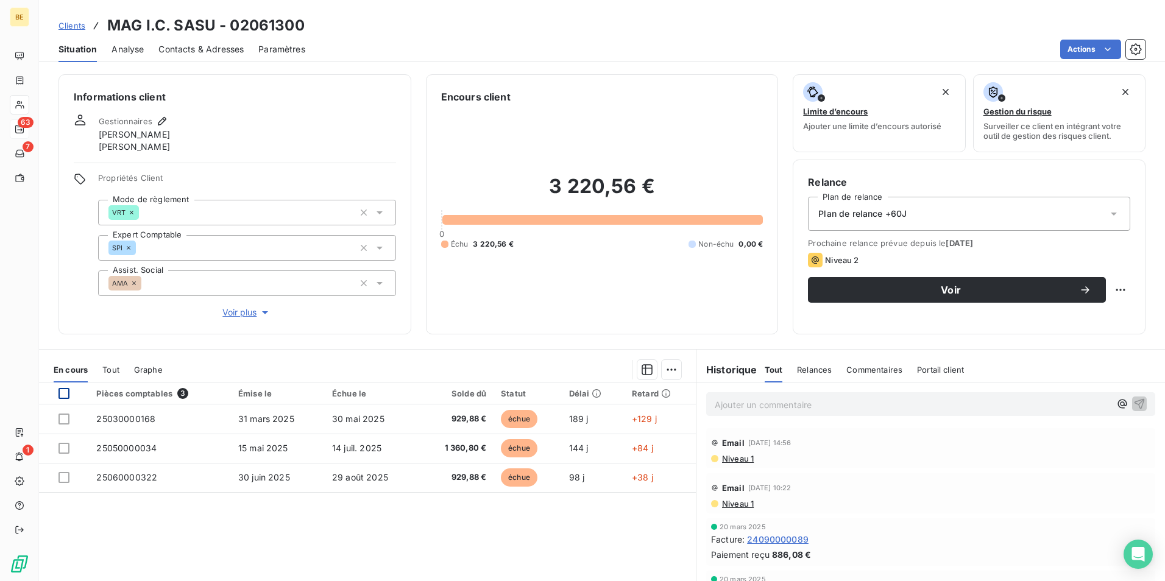
click at [63, 395] on div at bounding box center [63, 393] width 11 height 11
click at [671, 372] on html "BE 63 7 1 Clients MAG I.C. SASU - 02061300 Situation Analyse Contacts & Adresse…" at bounding box center [582, 290] width 1165 height 581
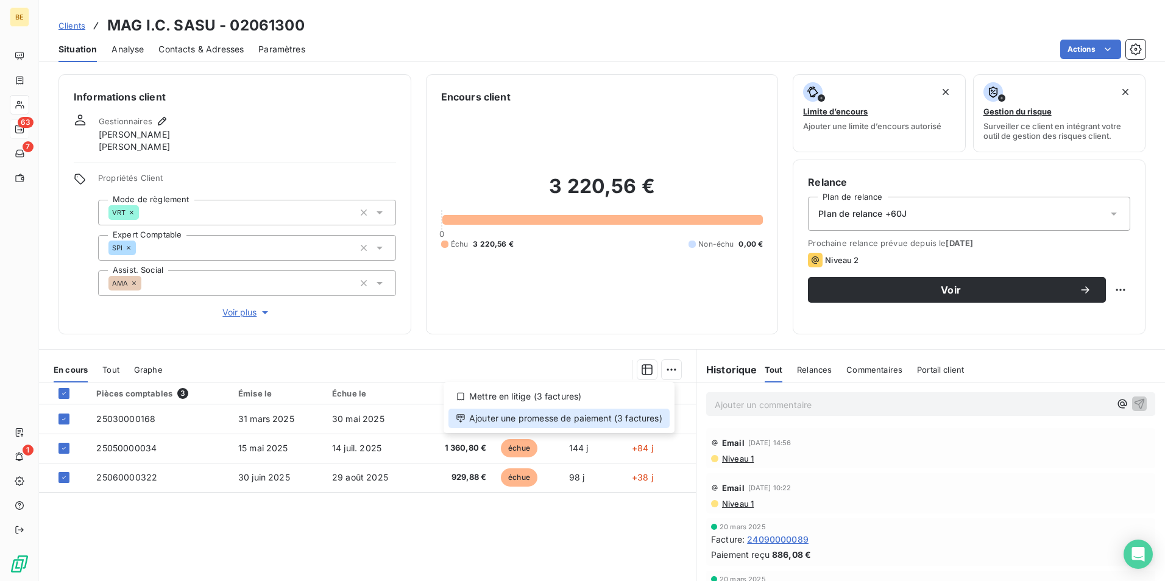
click at [665, 420] on div "Ajouter une promesse de paiement (3 factures)" at bounding box center [558, 418] width 221 height 19
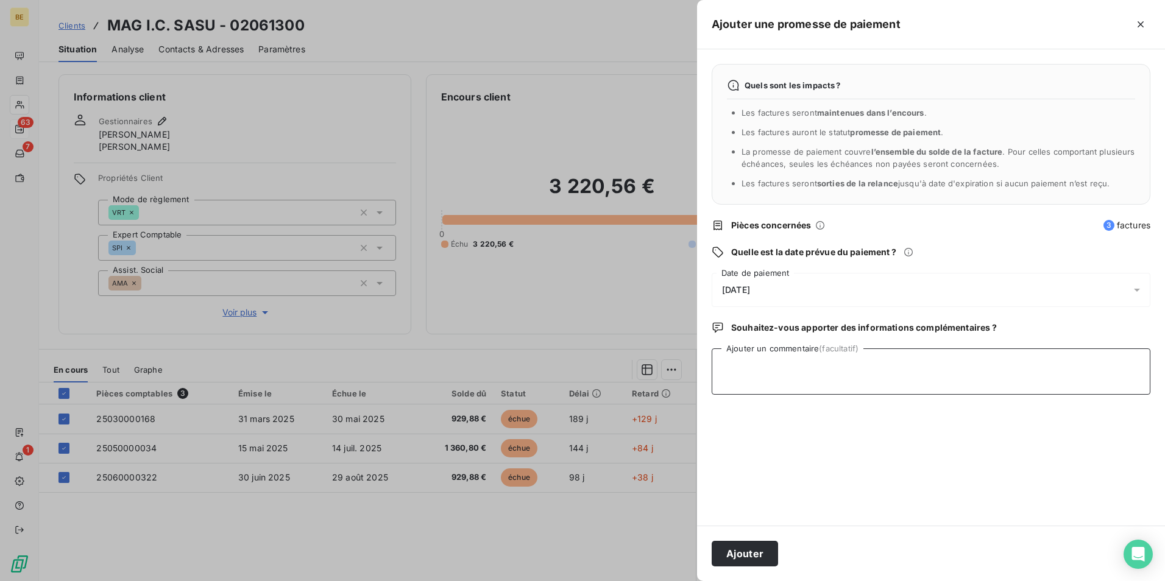
click at [855, 384] on textarea "Ajouter un commentaire (facultatif)" at bounding box center [930, 371] width 439 height 46
paste textarea "Bonjour, J’ai effectué le règlement des 3 factures ci-dessous à l’instant. En r…"
drag, startPoint x: 720, startPoint y: 372, endPoint x: 962, endPoint y: 448, distance: 253.9
click at [962, 448] on div "Quels sont les impacts ? Les factures seront maintenues dans l’encours . Les fa…" at bounding box center [931, 287] width 468 height 476
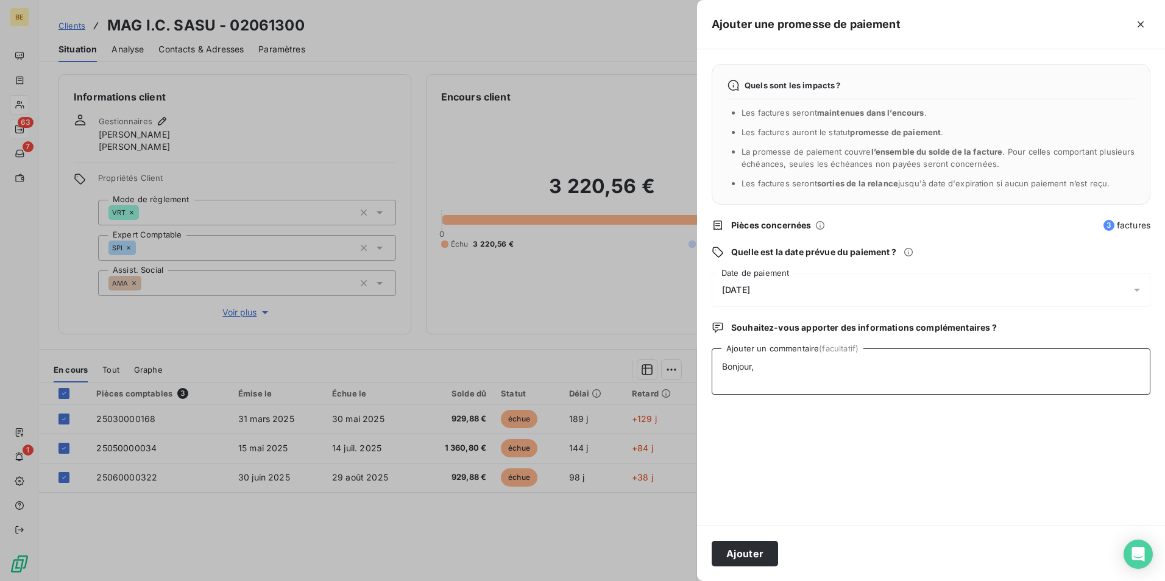
scroll to position [0, 0]
type textarea "Bonjour,"
click at [803, 295] on div "07/10/2025" at bounding box center [930, 290] width 439 height 34
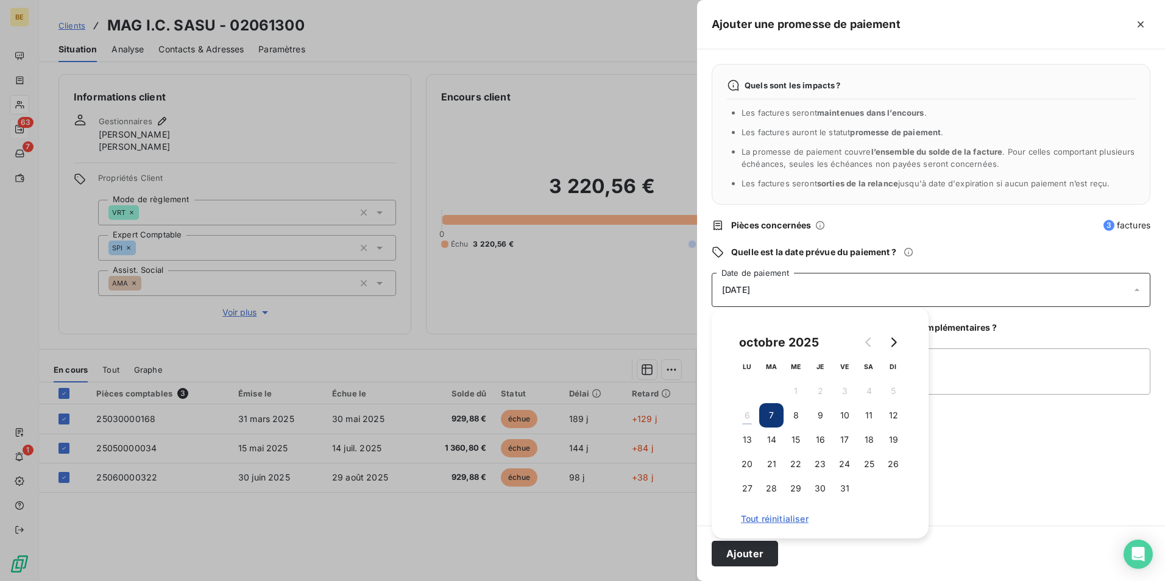
click at [776, 412] on button "7" at bounding box center [771, 415] width 24 height 24
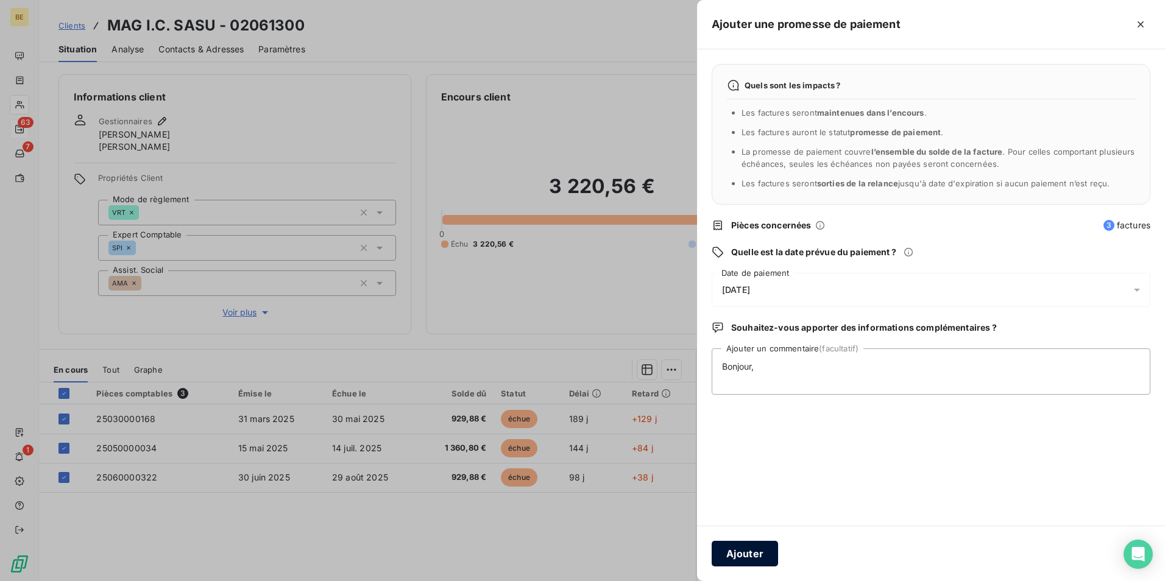
click at [760, 558] on button "Ajouter" at bounding box center [744, 554] width 66 height 26
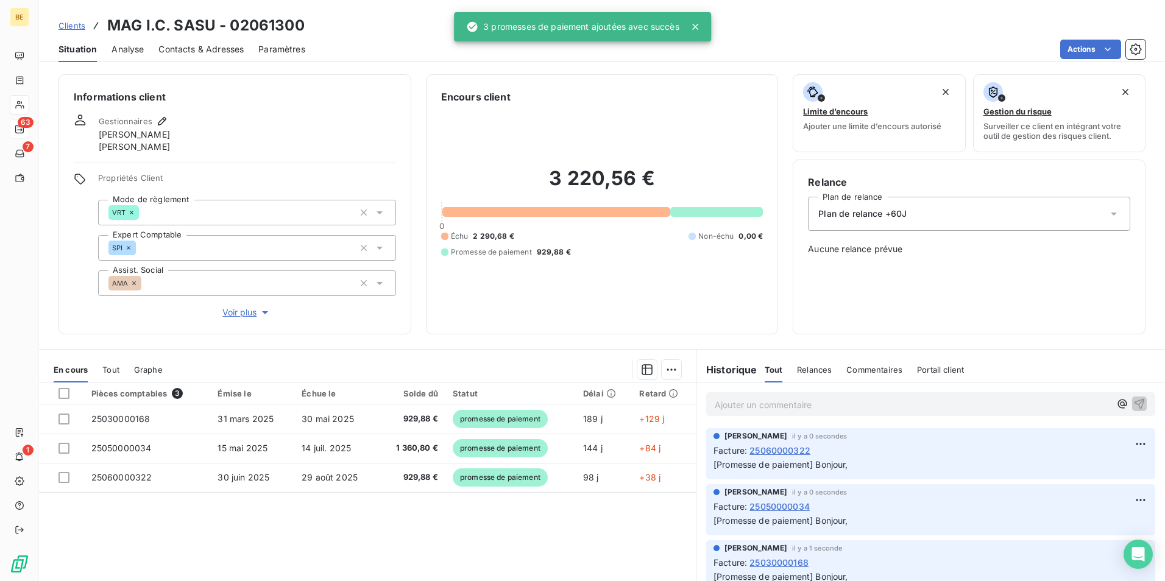
click at [868, 375] on div "Commentaires" at bounding box center [874, 370] width 56 height 26
click at [822, 398] on p "Ajouter un commentaire ﻿" at bounding box center [911, 404] width 395 height 15
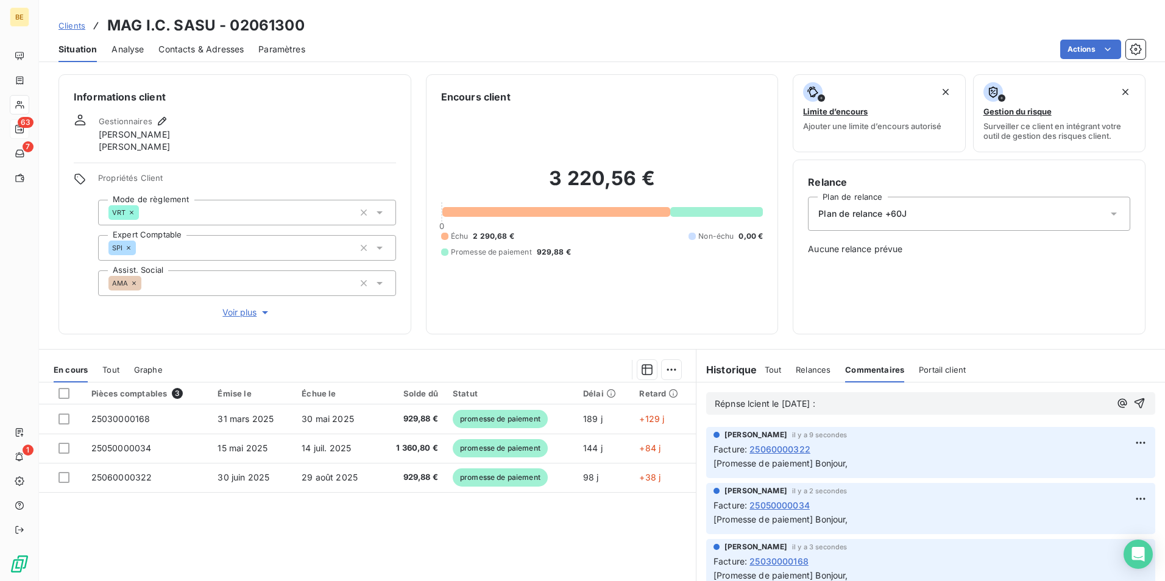
click at [732, 406] on span "Répnse lcient le 04/10/25 :" at bounding box center [764, 403] width 100 height 10
click at [851, 406] on p "Réponse cliente le 04/10/25 :" at bounding box center [911, 404] width 395 height 14
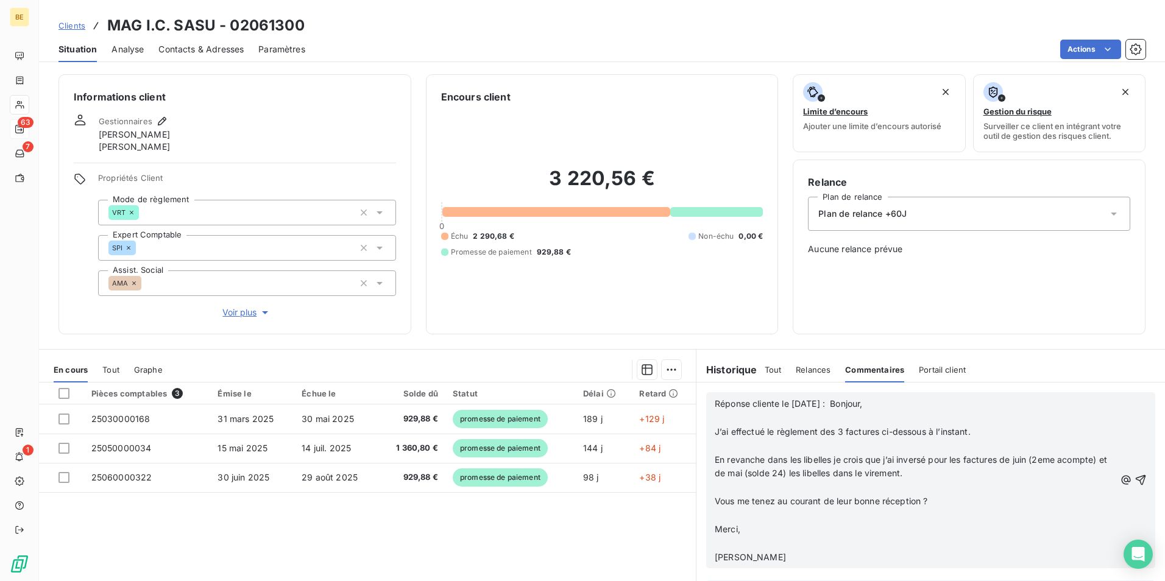
scroll to position [61, 0]
click at [1134, 476] on icon "button" at bounding box center [1140, 480] width 12 height 12
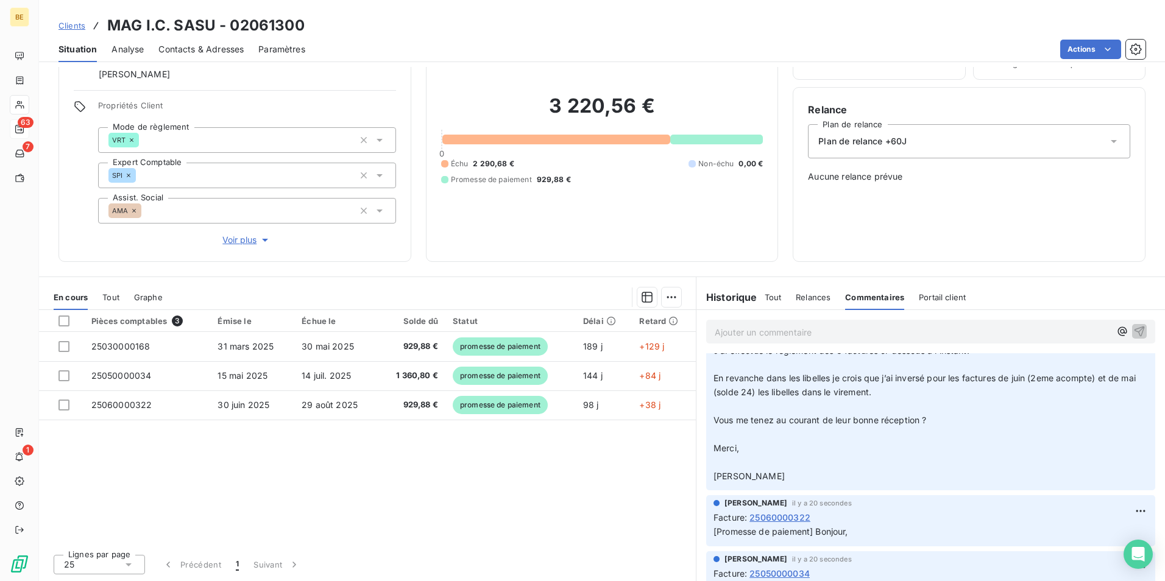
scroll to position [0, 0]
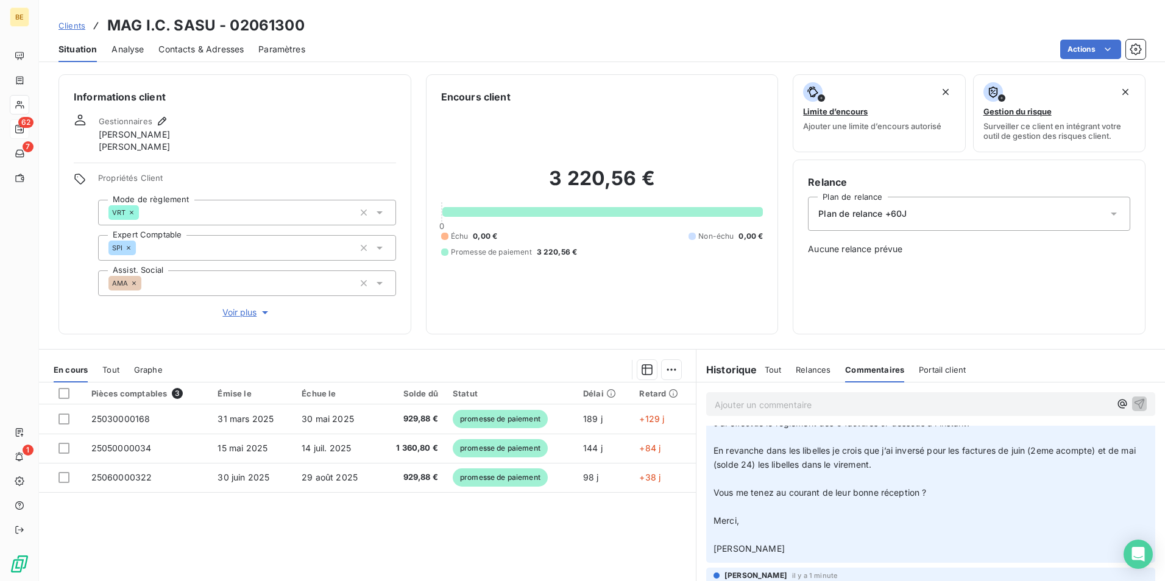
click at [73, 21] on span "Clients" at bounding box center [71, 26] width 27 height 10
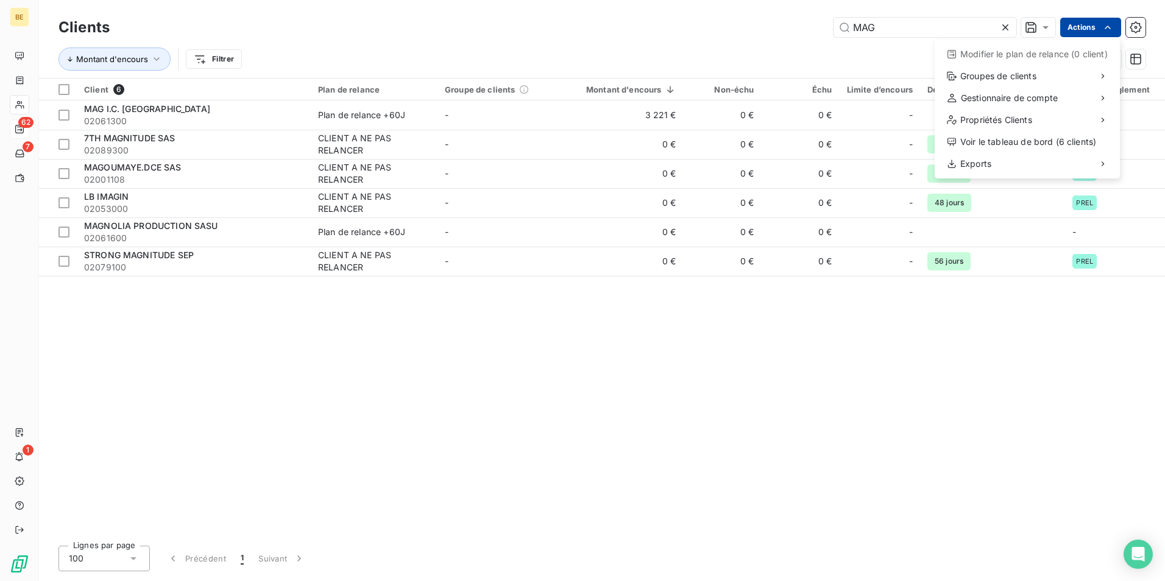
click at [1080, 21] on html "BE 62 7 1 Clients MAG Actions Modifier le plan de relance (0 client) Groupes de…" at bounding box center [582, 290] width 1165 height 581
click at [899, 27] on html "BE 62 7 1 Clients MAG Actions Modifier le plan de relance (0 client) Groupes de…" at bounding box center [582, 290] width 1165 height 581
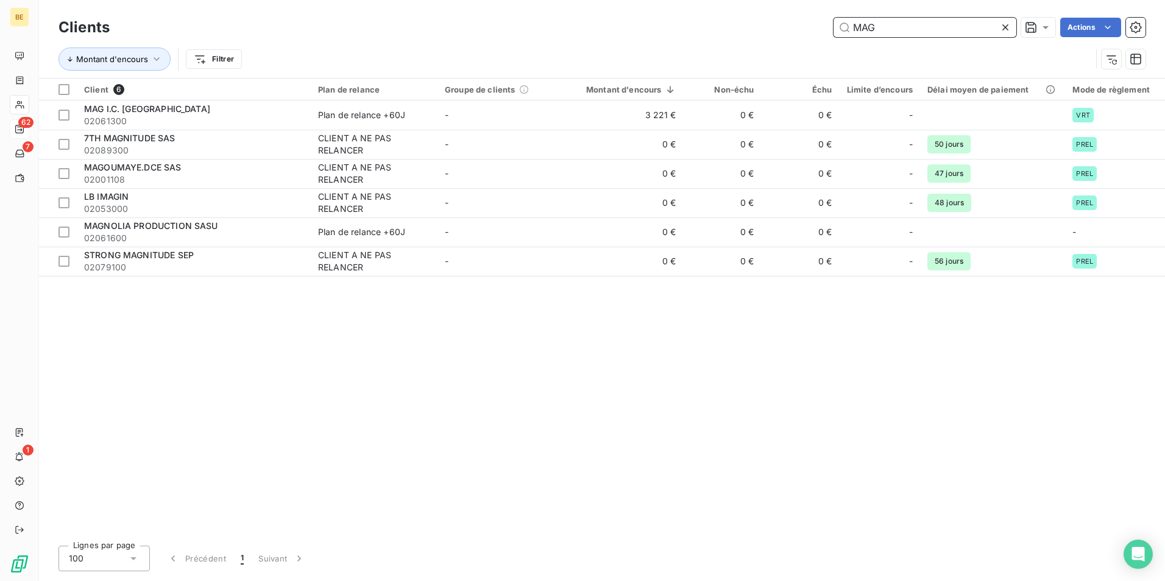
drag, startPoint x: 905, startPoint y: 26, endPoint x: 778, endPoint y: 33, distance: 127.5
click at [778, 33] on div "MAG Actions" at bounding box center [634, 27] width 1021 height 19
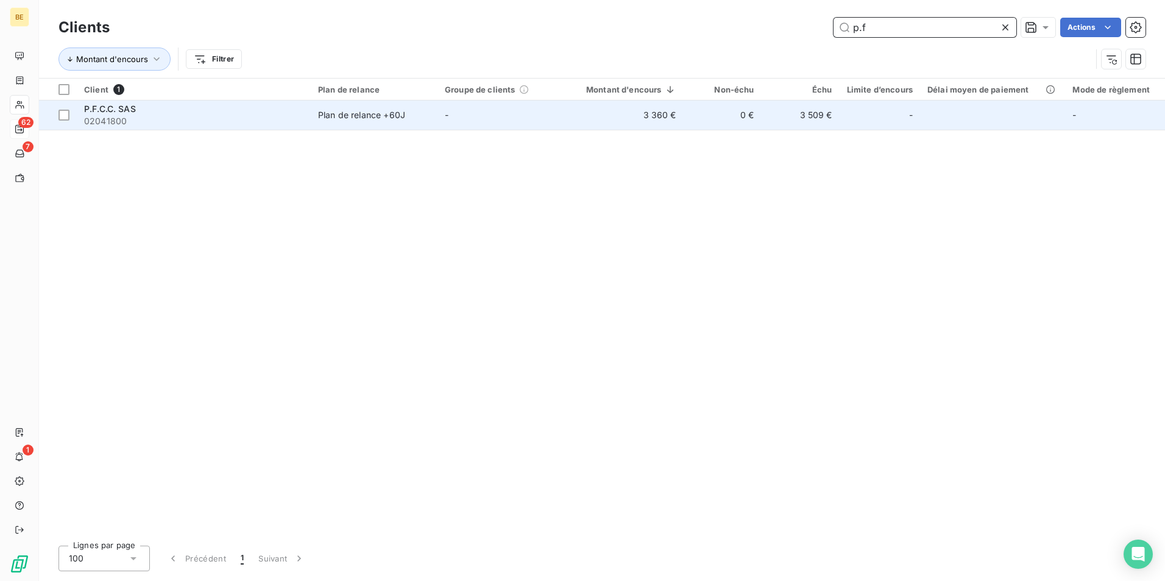
type input "p.f"
click at [204, 101] on td "P.F.C.C. SAS 02041800" at bounding box center [194, 114] width 234 height 29
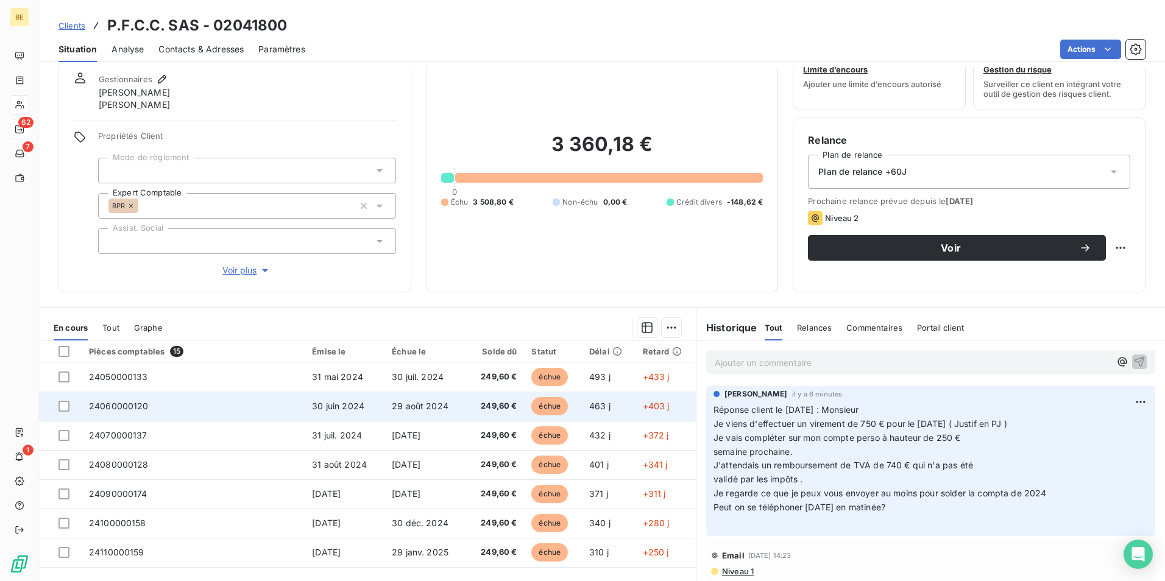
scroll to position [72, 0]
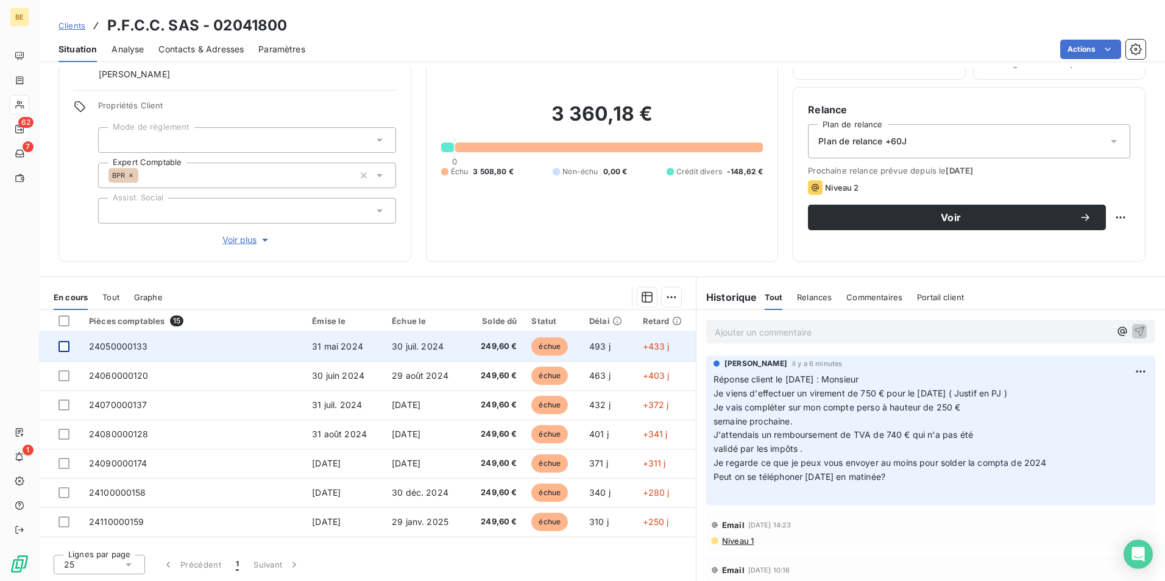
drag, startPoint x: 60, startPoint y: 347, endPoint x: 65, endPoint y: 356, distance: 10.4
click at [60, 347] on div at bounding box center [63, 346] width 11 height 11
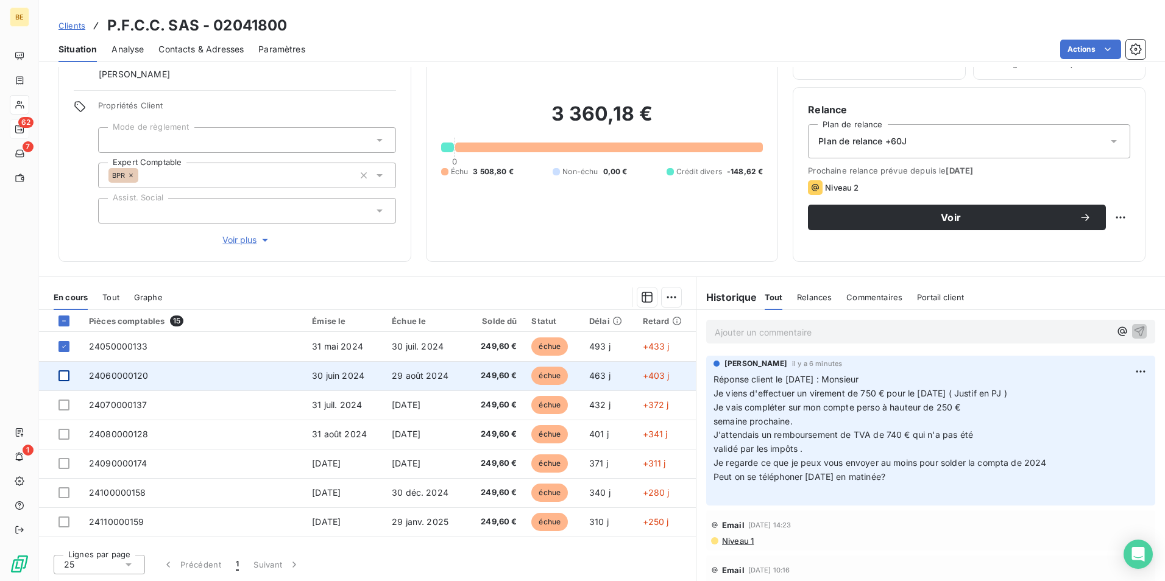
click at [68, 378] on div at bounding box center [63, 375] width 11 height 11
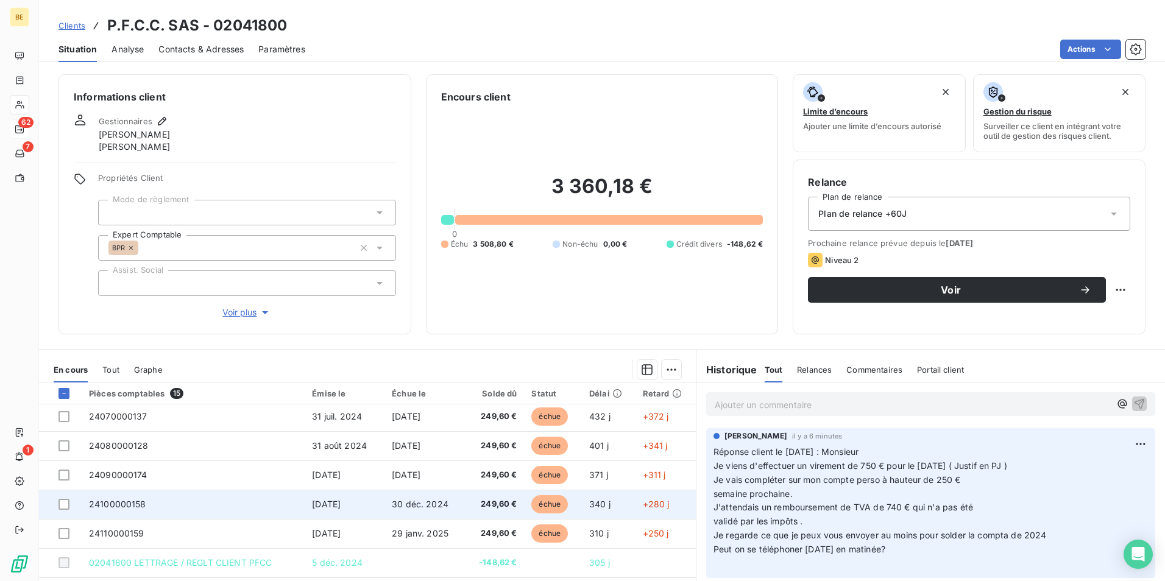
scroll to position [0, 0]
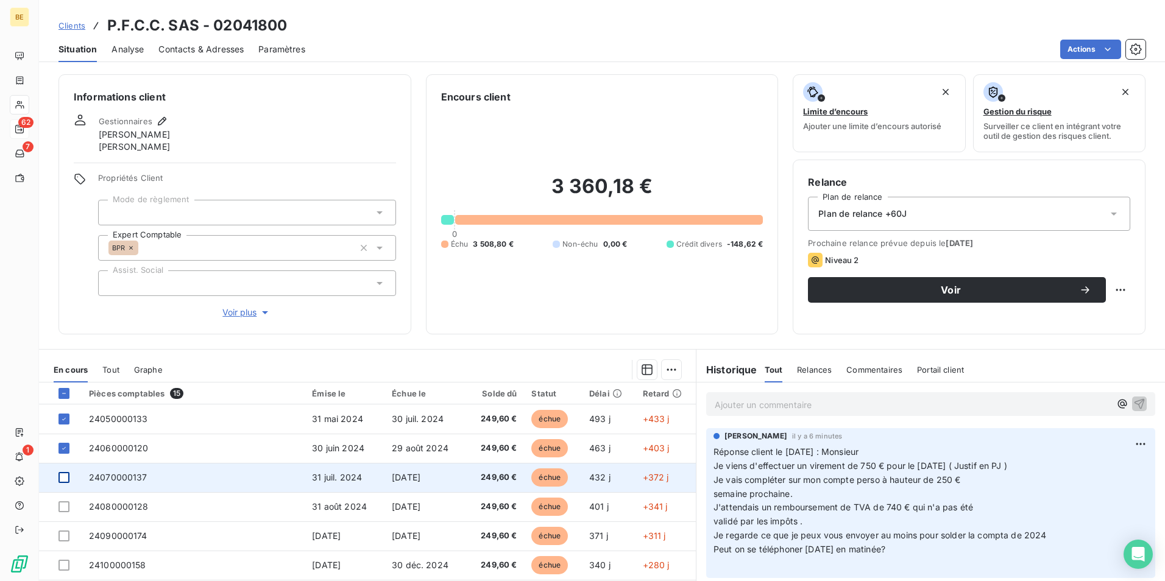
click at [64, 479] on div at bounding box center [63, 477] width 11 height 11
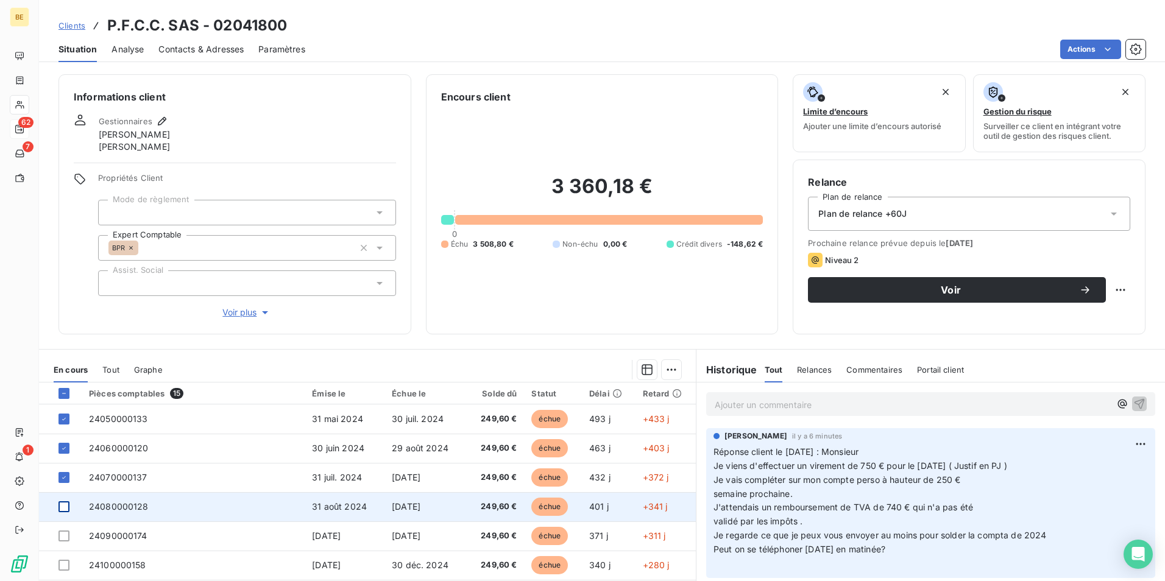
click at [62, 506] on div at bounding box center [63, 506] width 11 height 11
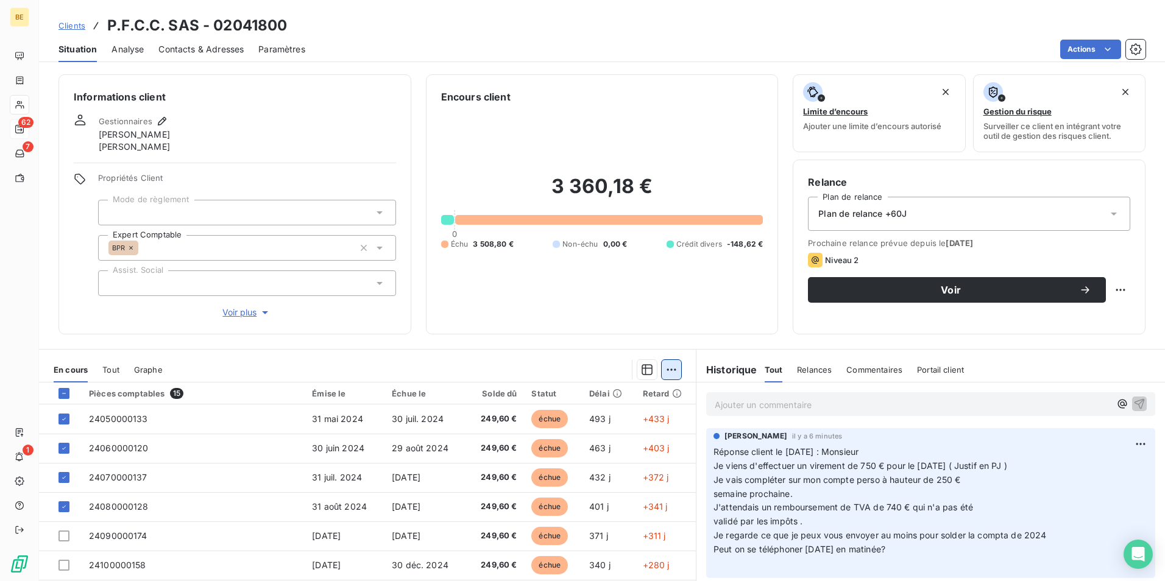
click at [666, 372] on html "BE 62 7 1 Clients P.F.C.C. SAS - 02041800 Situation Analyse Contacts & Adresses…" at bounding box center [582, 290] width 1165 height 581
click at [666, 333] on html "BE 62 7 1 Clients P.F.C.C. SAS - 02041800 Situation Analyse Contacts & Adresses…" at bounding box center [582, 290] width 1165 height 581
click at [664, 373] on html "BE 62 7 1 Clients P.F.C.C. SAS - 02041800 Situation Analyse Contacts & Adresses…" at bounding box center [582, 290] width 1165 height 581
click at [595, 423] on div "Ajouter une promesse de paiement (4 factures)" at bounding box center [558, 418] width 221 height 19
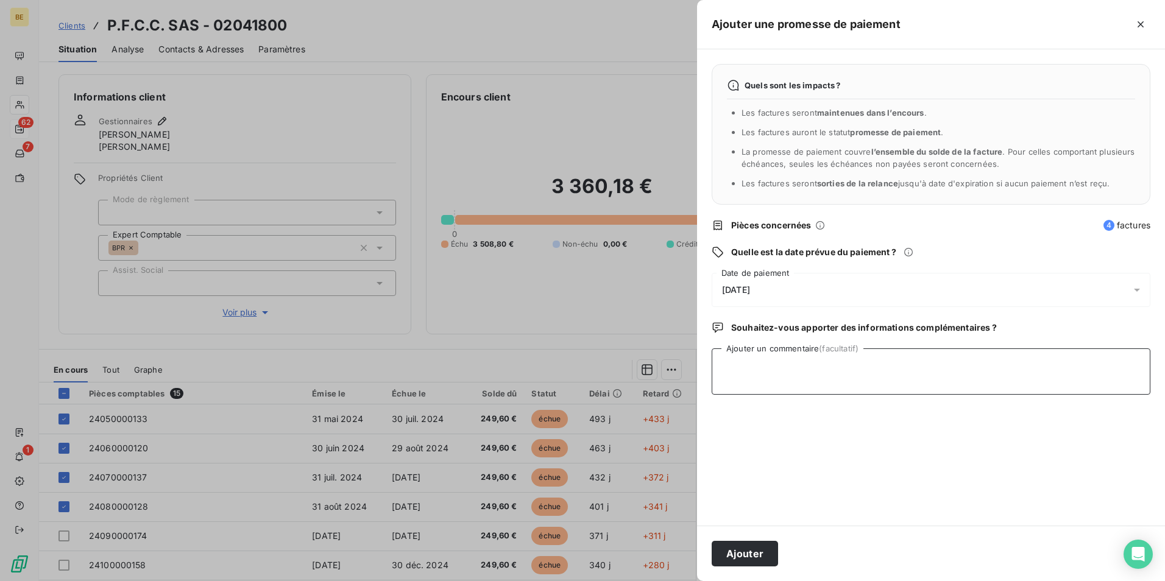
click at [808, 379] on textarea "Ajouter un commentaire (facultatif)" at bounding box center [930, 371] width 439 height 46
click at [781, 366] on textarea "Promesse de paiment 750€+250€" at bounding box center [930, 371] width 439 height 46
click at [905, 363] on textarea "Promesse de paiement 750€+250€" at bounding box center [930, 371] width 439 height 46
type textarea "Promesse de paiement 750€+250€"
click at [750, 558] on button "Ajouter" at bounding box center [744, 554] width 66 height 26
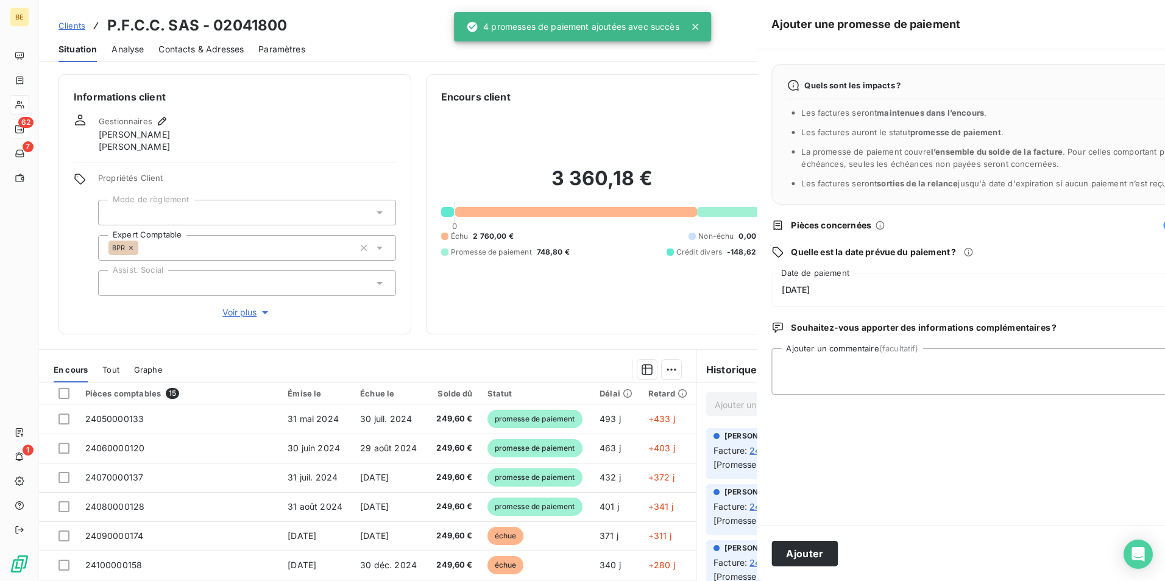
click at [561, 278] on div at bounding box center [582, 290] width 1165 height 581
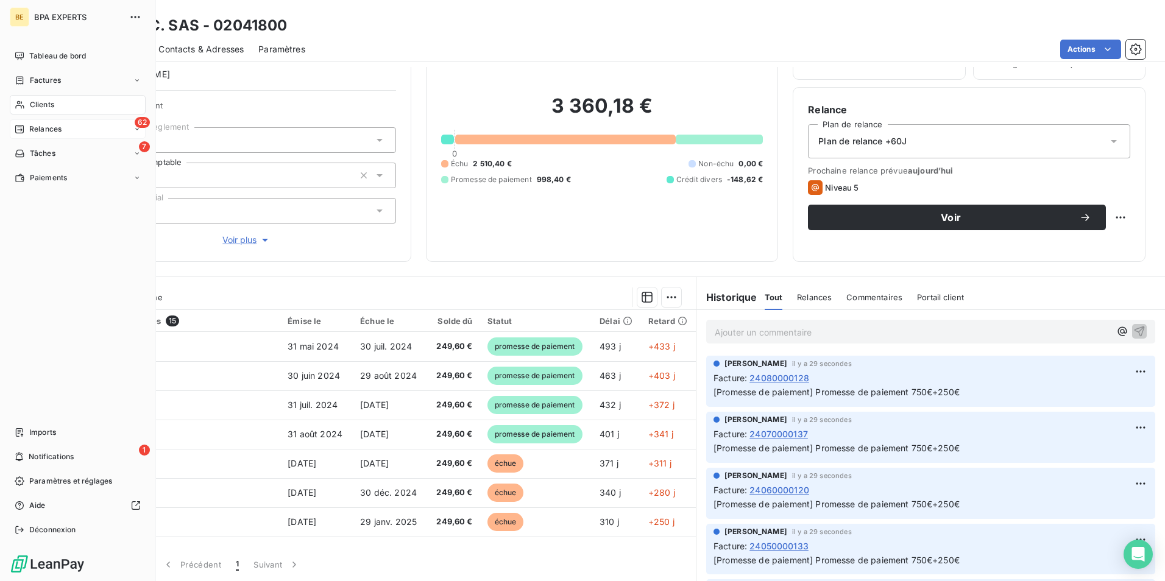
click at [52, 103] on span "Clients" at bounding box center [42, 104] width 24 height 11
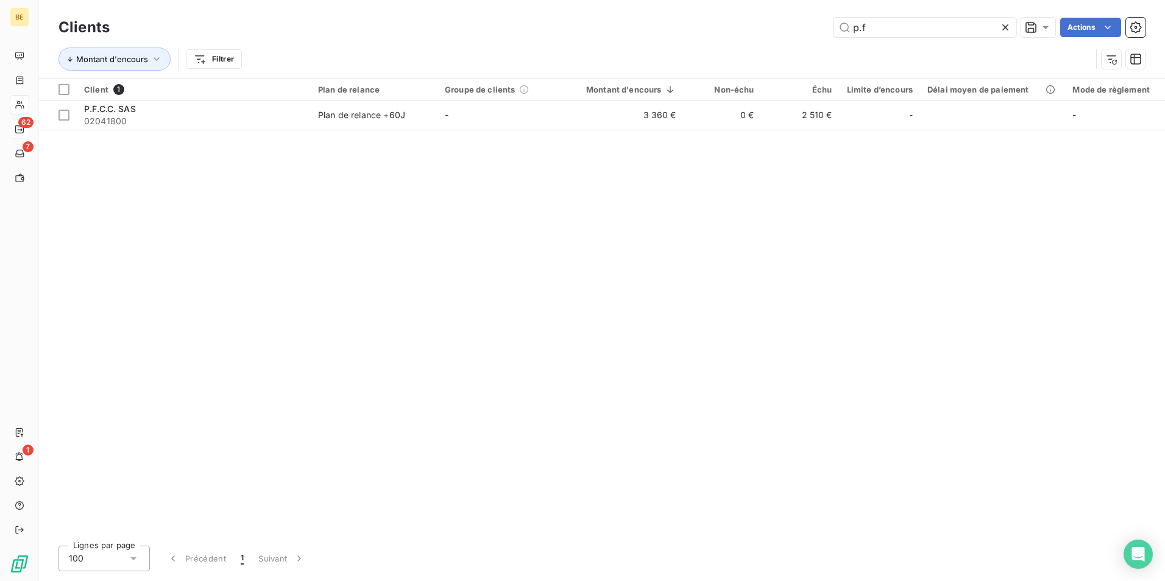
drag, startPoint x: 840, startPoint y: 31, endPoint x: 811, endPoint y: 31, distance: 29.2
click at [811, 31] on div "p.f Actions" at bounding box center [634, 27] width 1021 height 19
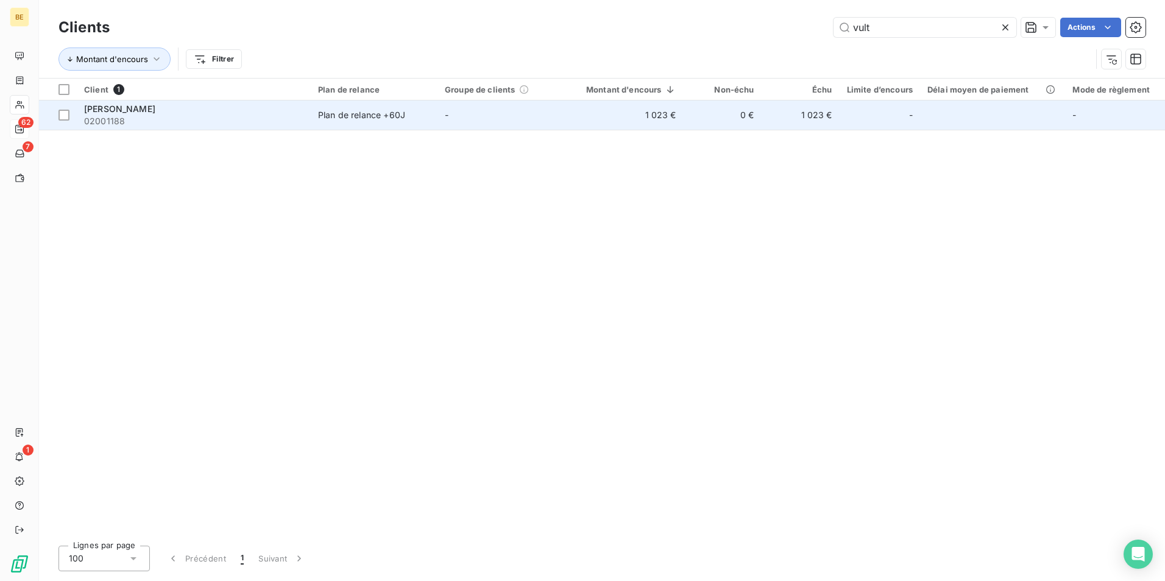
type input "vult"
click at [113, 104] on span "VULTAGGIO ANTOINE LMNP" at bounding box center [119, 109] width 71 height 10
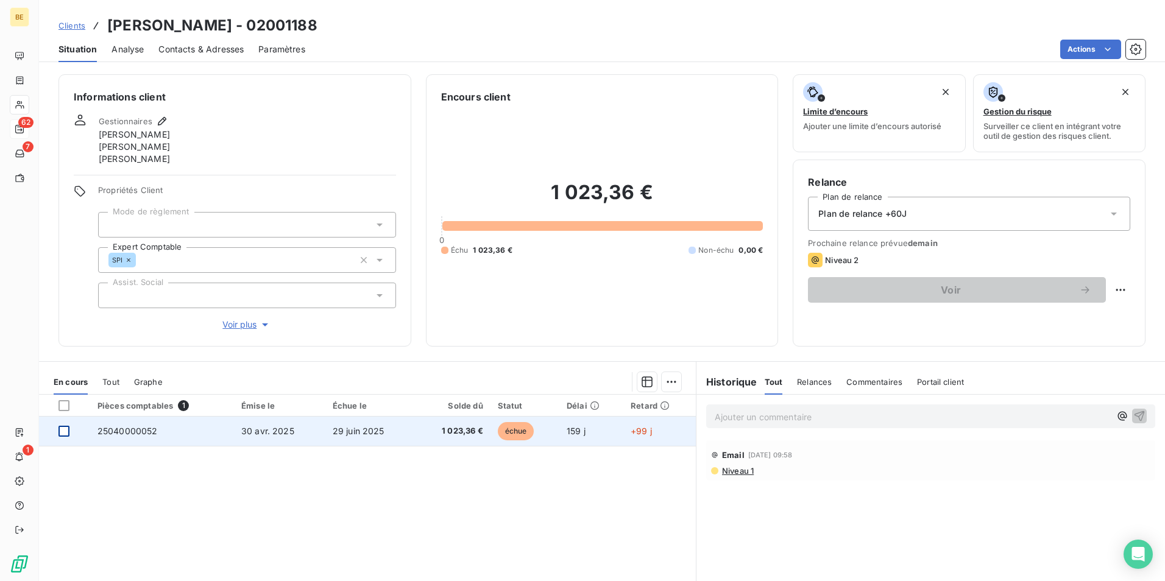
click at [65, 432] on div at bounding box center [63, 431] width 11 height 11
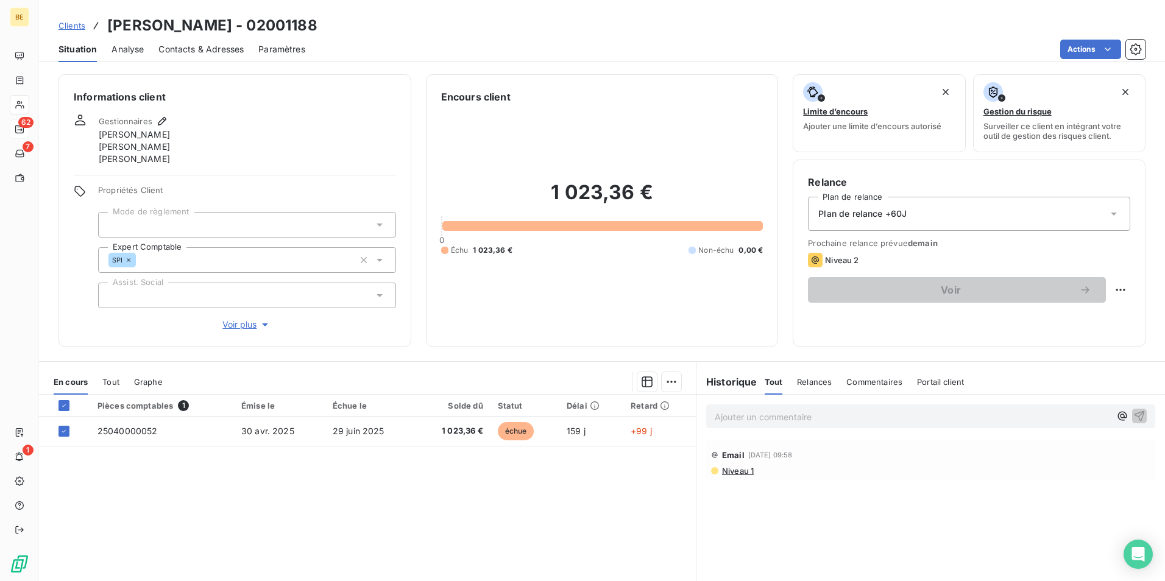
click at [870, 380] on span "Commentaires" at bounding box center [874, 382] width 56 height 10
click at [823, 418] on p "Ajouter un commentaire ﻿" at bounding box center [911, 416] width 395 height 15
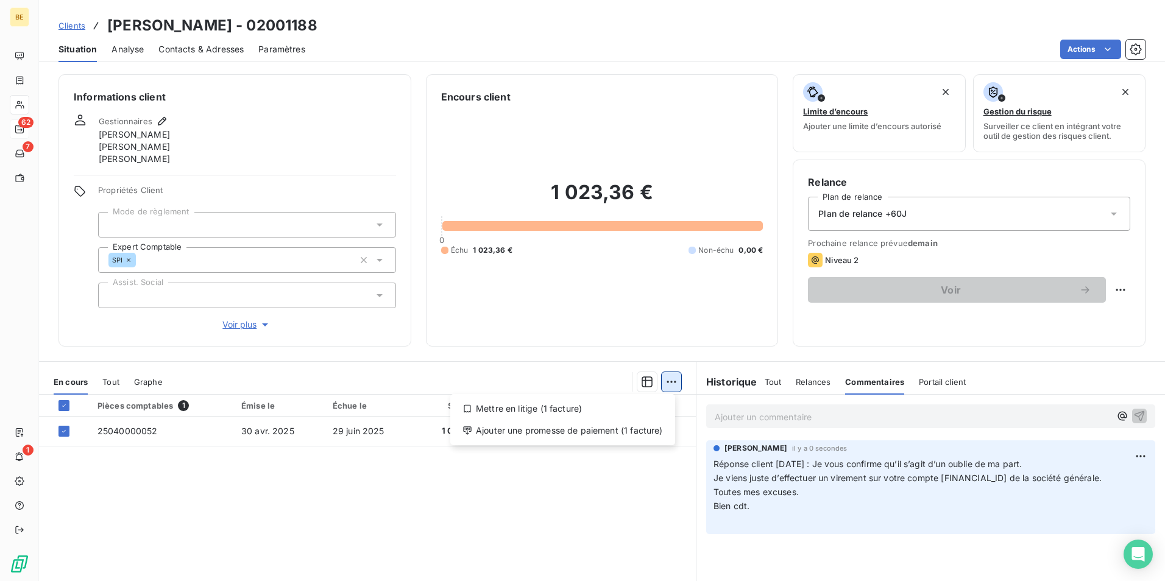
click at [673, 384] on html "BE 62 7 1 Clients VULTAGGIO ANTOINE LMNP - 02001188 Situation Analyse Contacts …" at bounding box center [582, 290] width 1165 height 581
click at [651, 437] on div "Ajouter une promesse de paiement (1 facture)" at bounding box center [562, 430] width 215 height 19
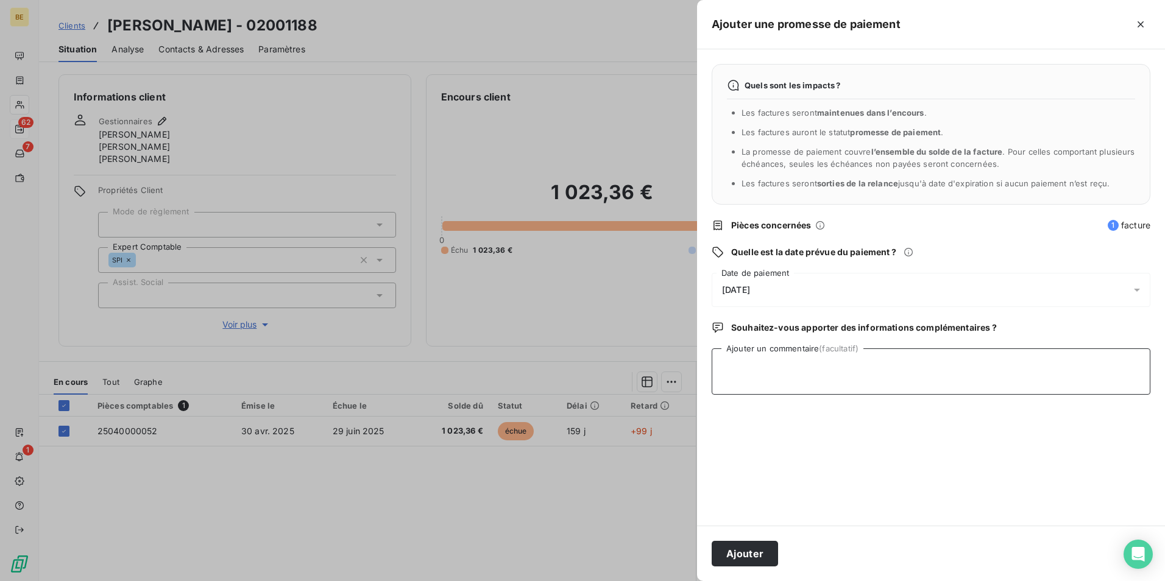
click at [814, 362] on textarea "Ajouter un commentaire (facultatif)" at bounding box center [930, 371] width 439 height 46
type textarea "V"
click at [746, 556] on button "Ajouter" at bounding box center [744, 554] width 66 height 26
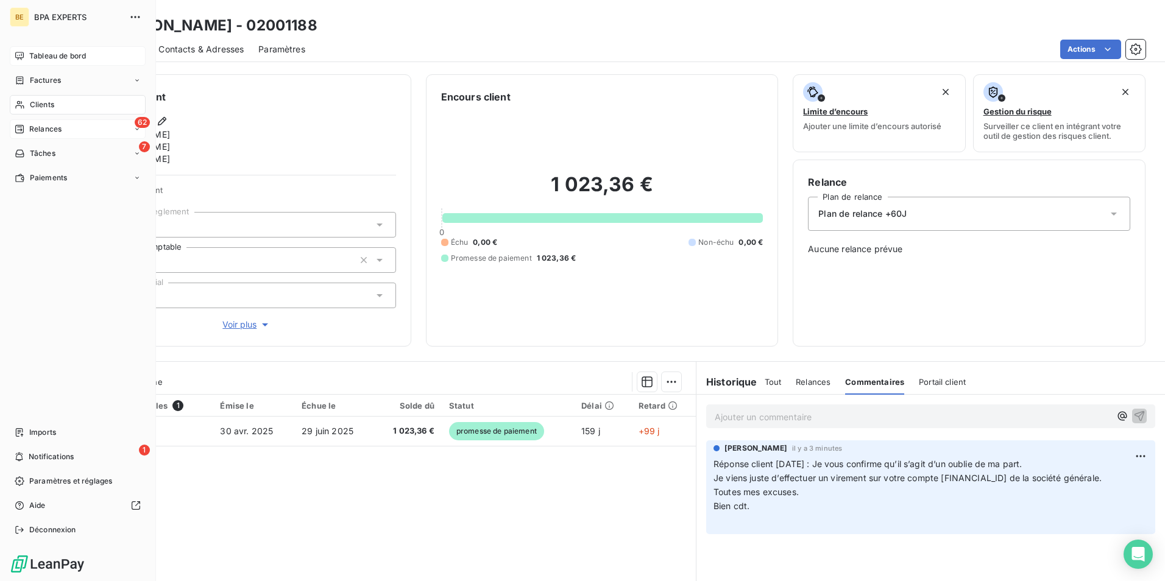
click at [38, 63] on div "Tableau de bord" at bounding box center [78, 55] width 136 height 19
